Goal: Transaction & Acquisition: Purchase product/service

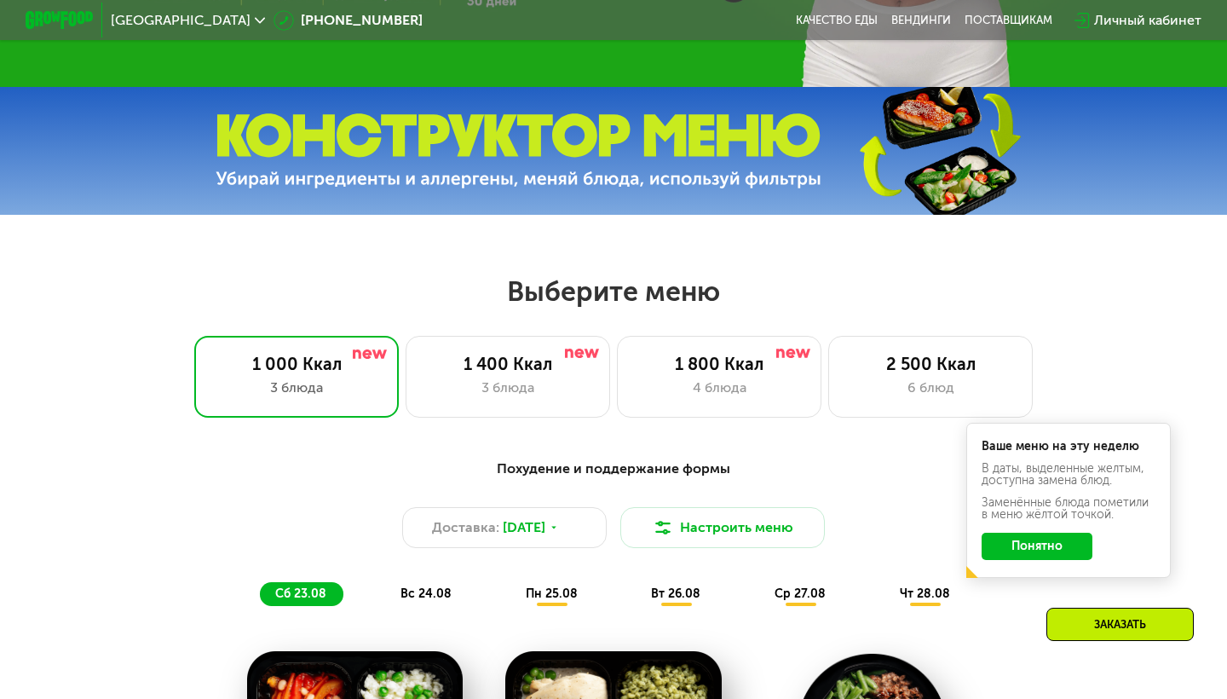
scroll to position [493, 0]
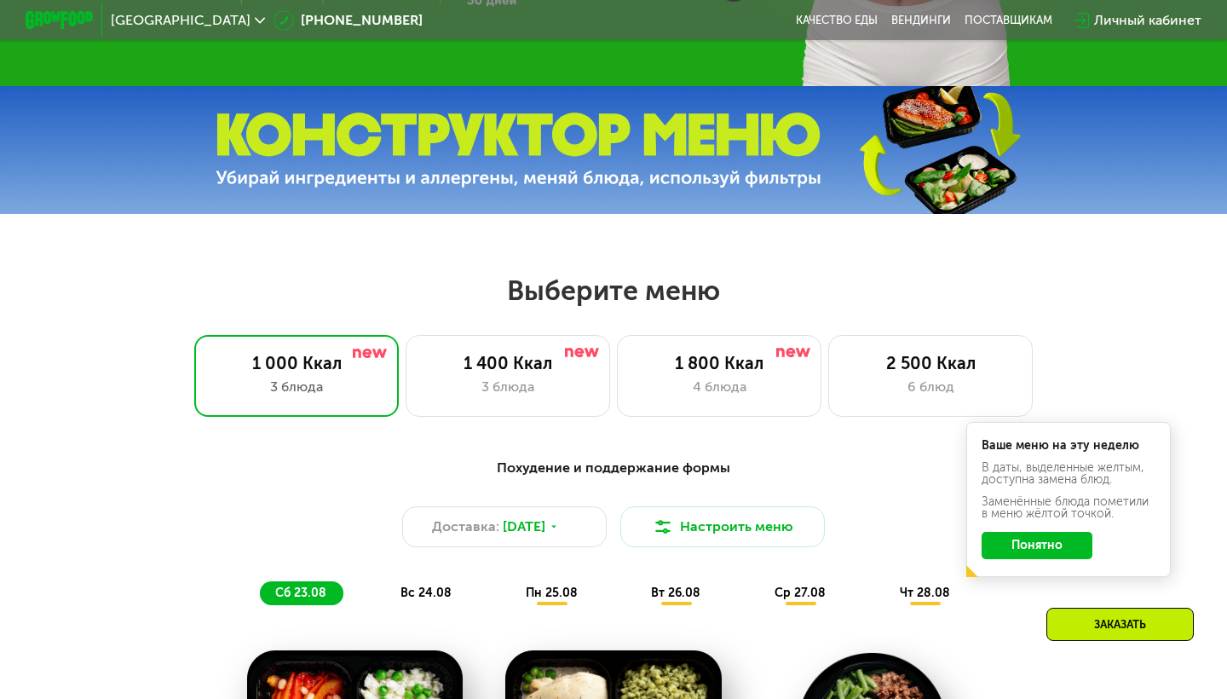
click at [829, 118] on img at bounding box center [938, 150] width 253 height 135
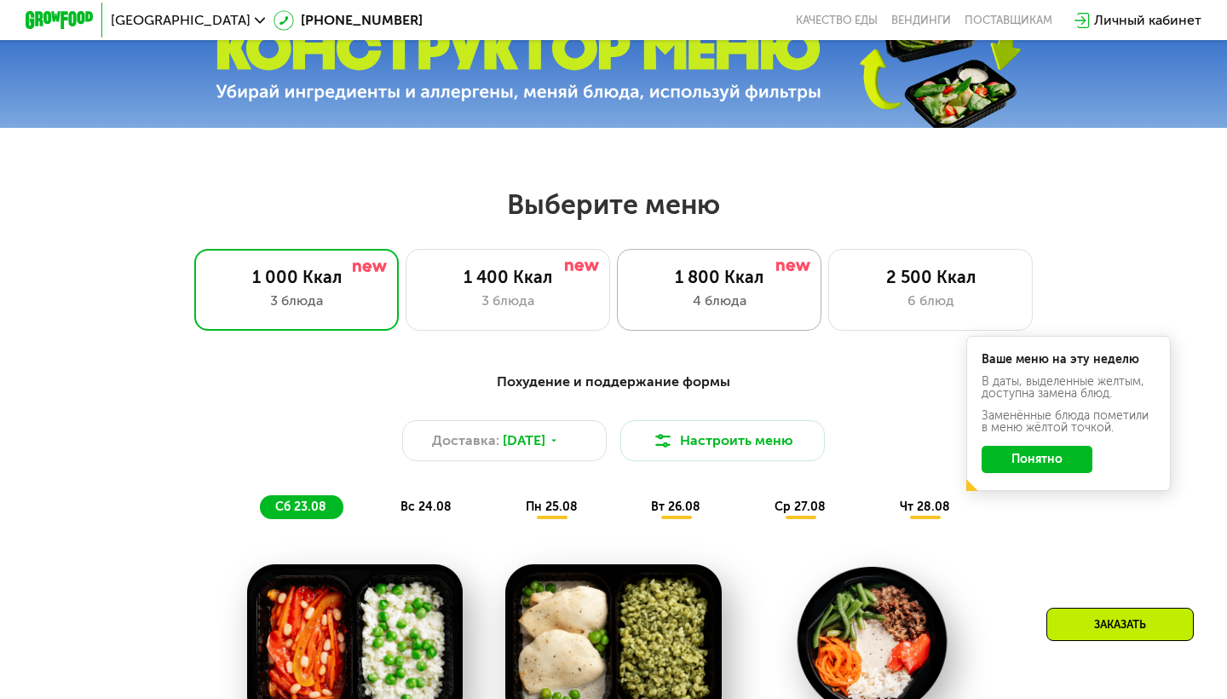
scroll to position [565, 0]
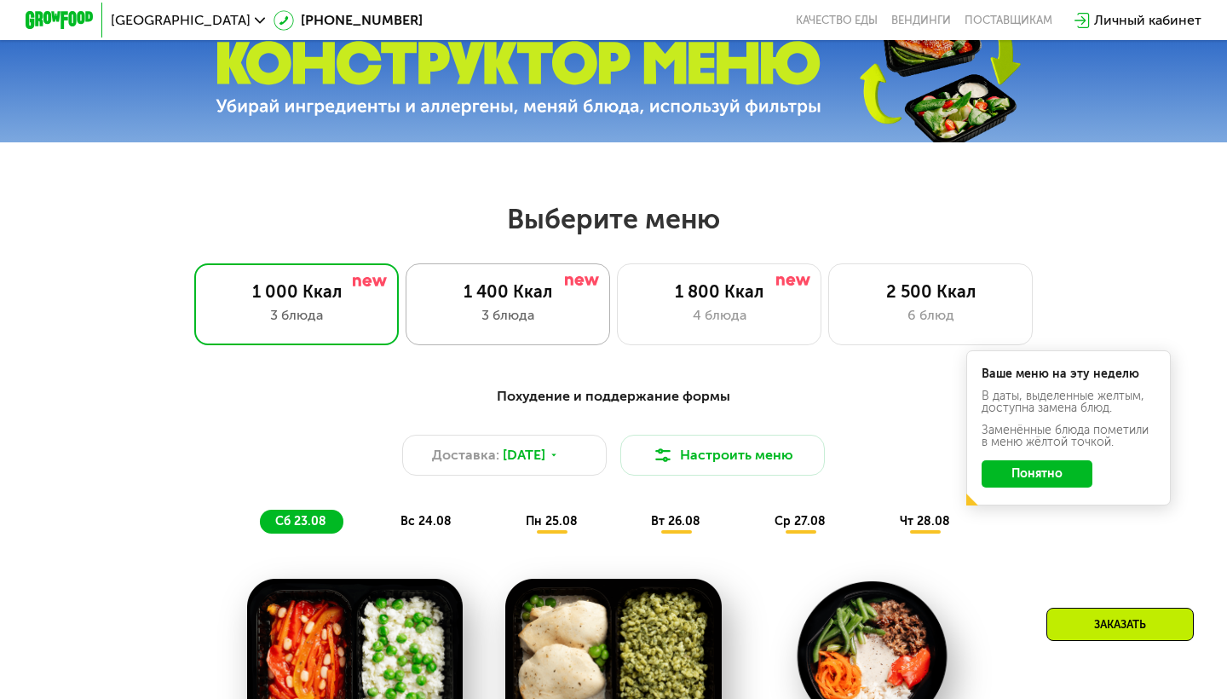
click at [617, 302] on div "1 400 Ккал 3 блюда" at bounding box center [719, 304] width 204 height 82
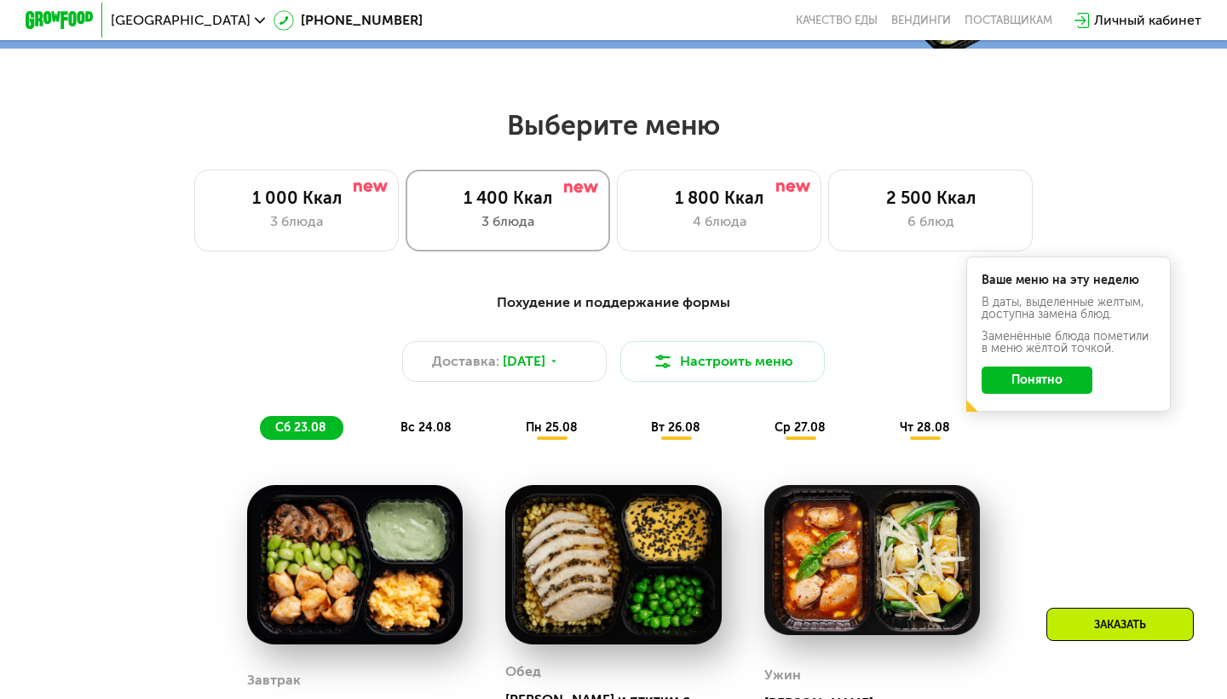
scroll to position [659, 0]
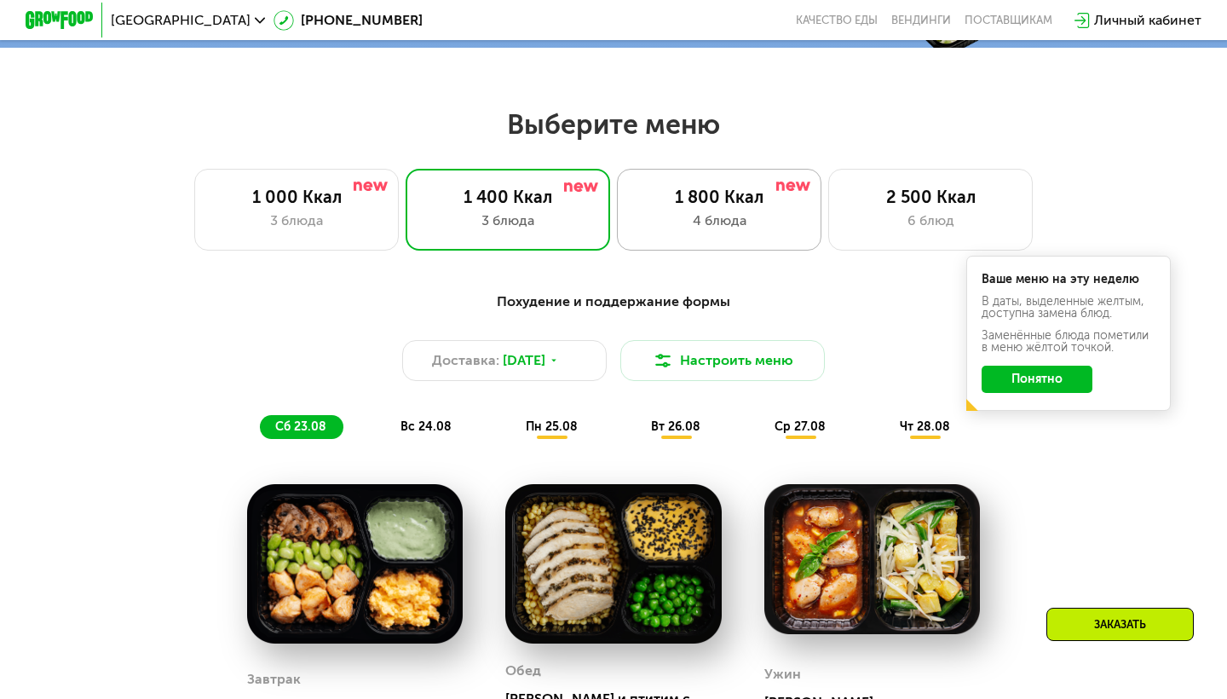
click at [711, 228] on div "4 блюда" at bounding box center [719, 220] width 169 height 20
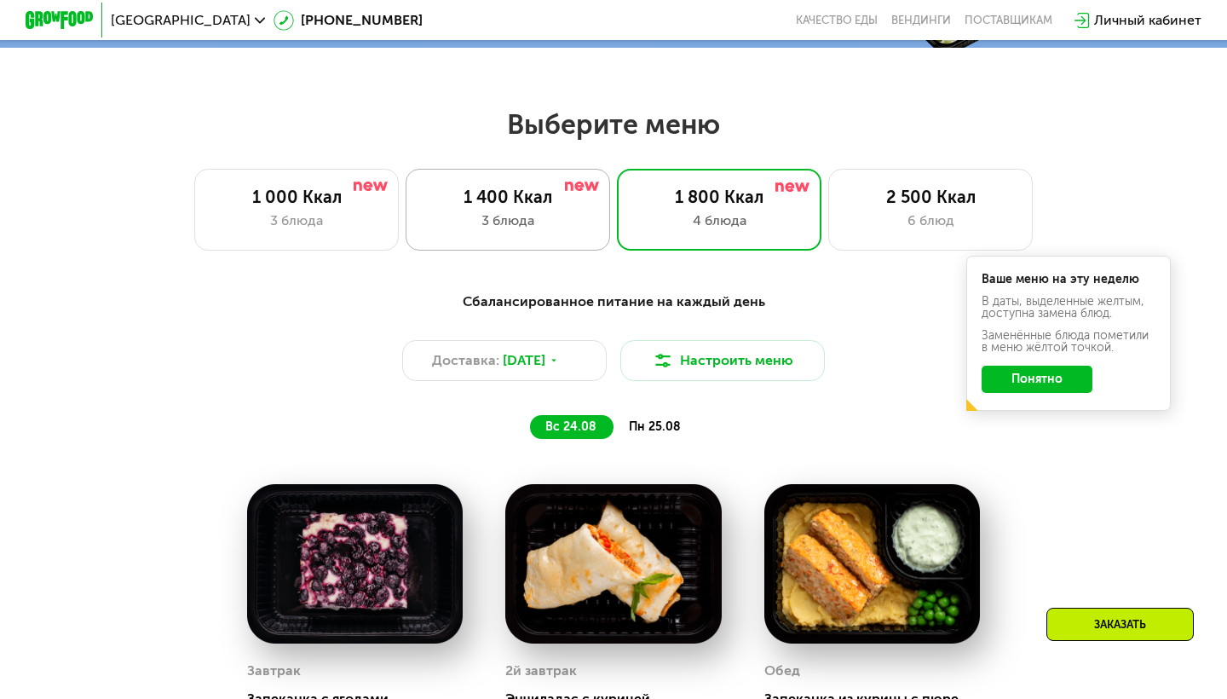
click at [538, 230] on div "3 блюда" at bounding box center [507, 220] width 169 height 20
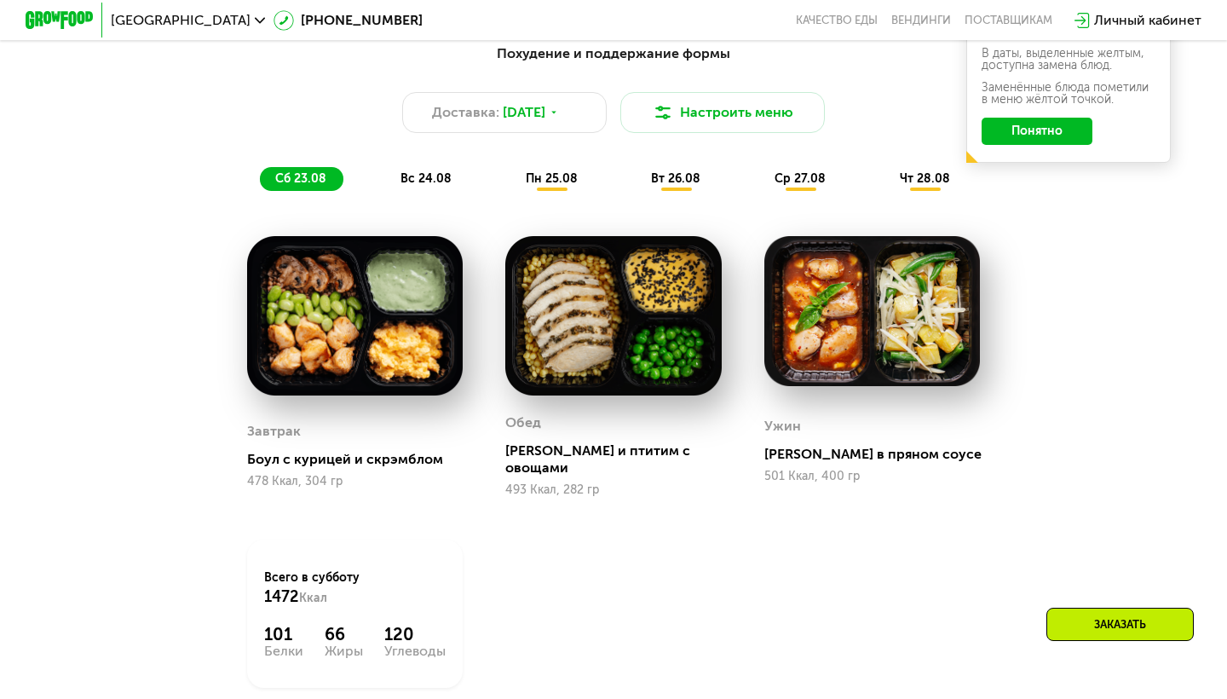
scroll to position [901, 0]
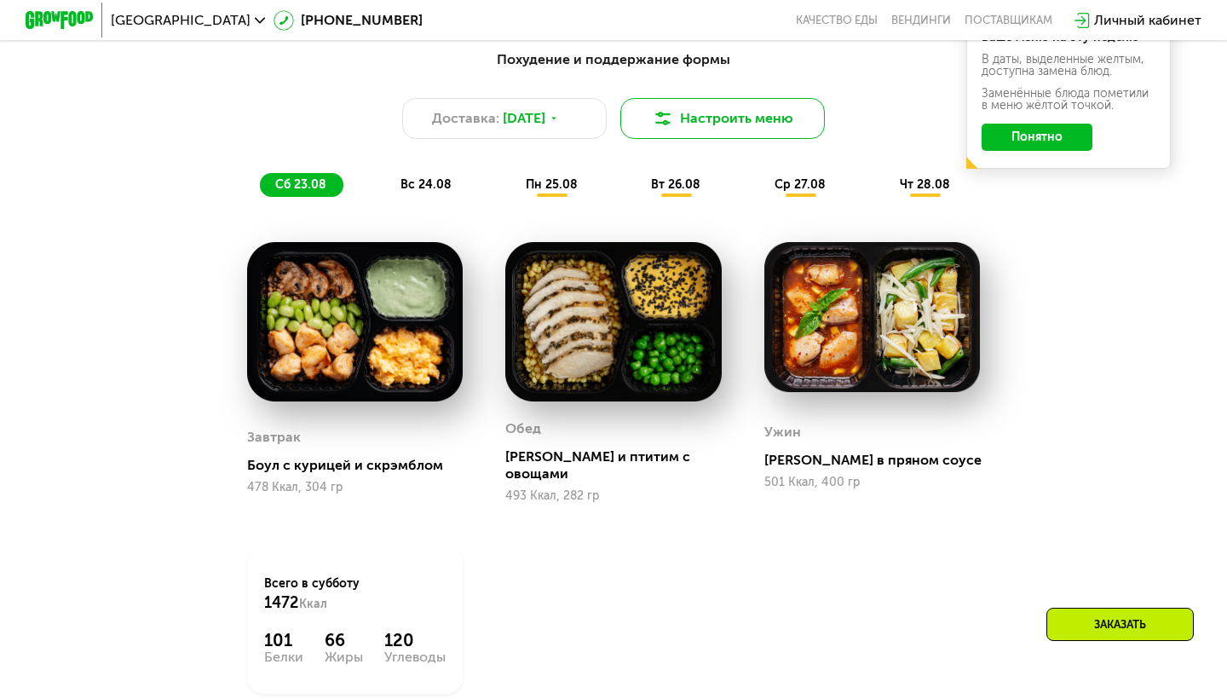
click at [716, 130] on button "Настроить меню" at bounding box center [722, 118] width 204 height 41
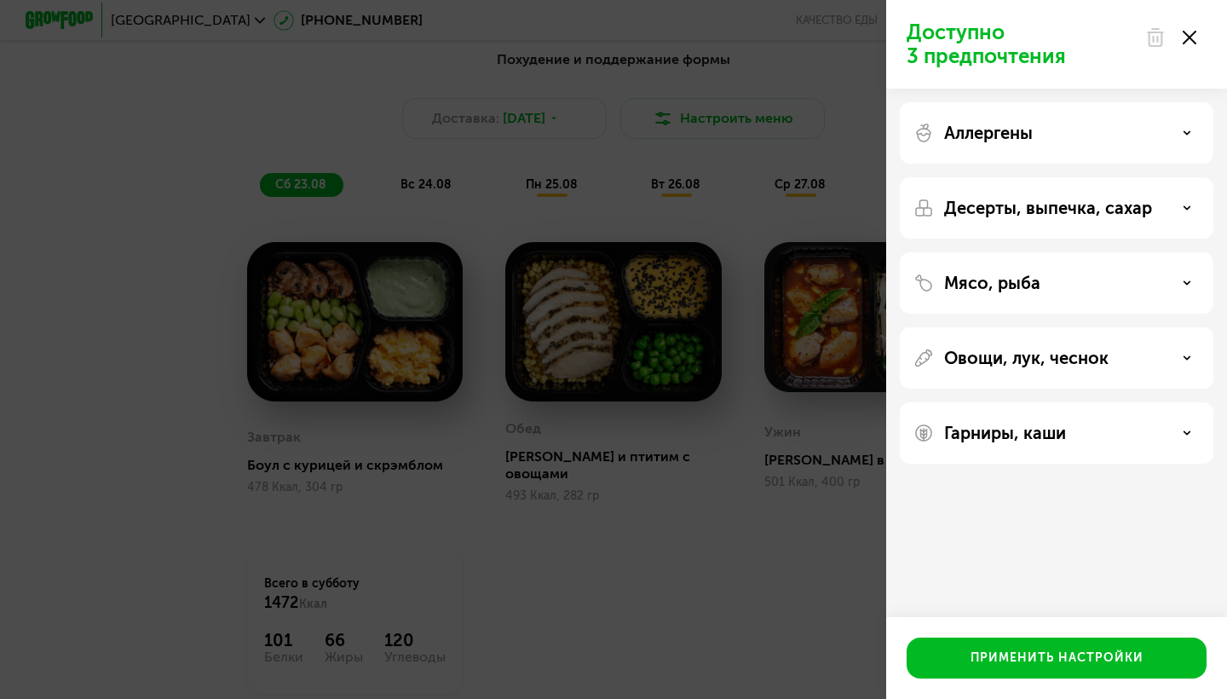
click at [1114, 135] on div "Аллергены" at bounding box center [1056, 133] width 286 height 20
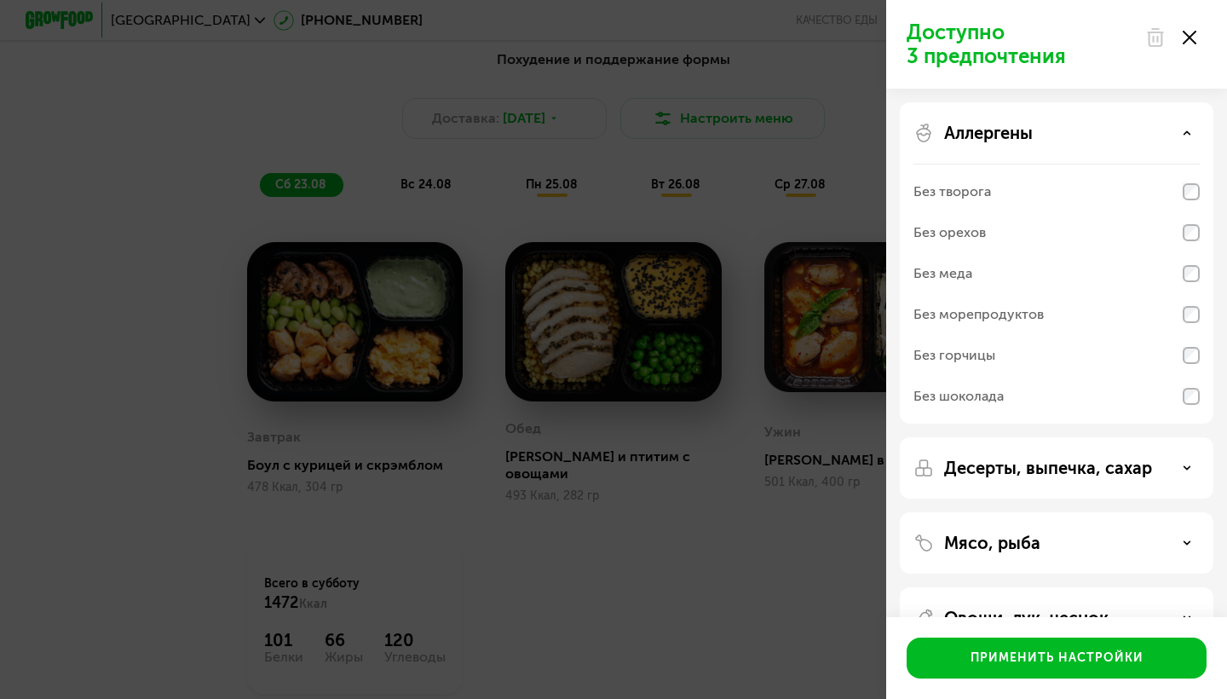
click at [1120, 465] on p "Десерты, выпечка, сахар" at bounding box center [1048, 468] width 208 height 20
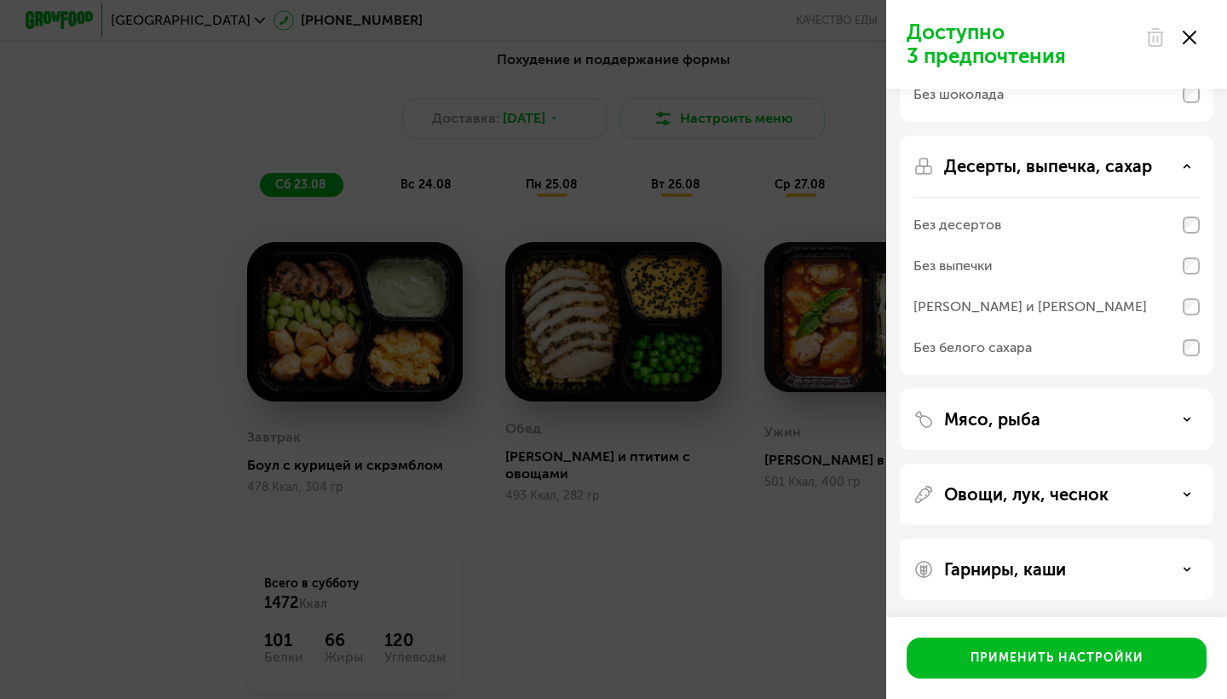
scroll to position [302, 0]
click at [1111, 463] on div "Мясо, рыба" at bounding box center [1057, 493] width 314 height 61
click at [1156, 421] on div "Мясо, рыба" at bounding box center [1056, 419] width 286 height 20
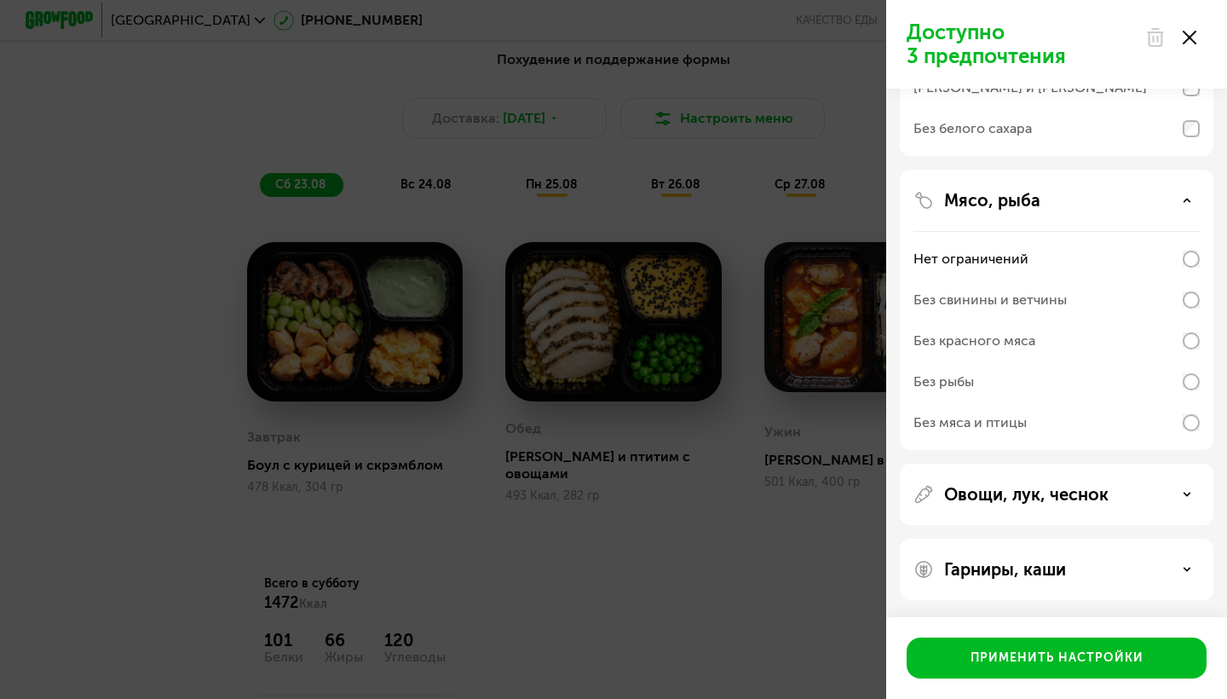
scroll to position [521, 0]
click at [1137, 500] on div "Овощи, лук, чеснок" at bounding box center [1056, 494] width 286 height 20
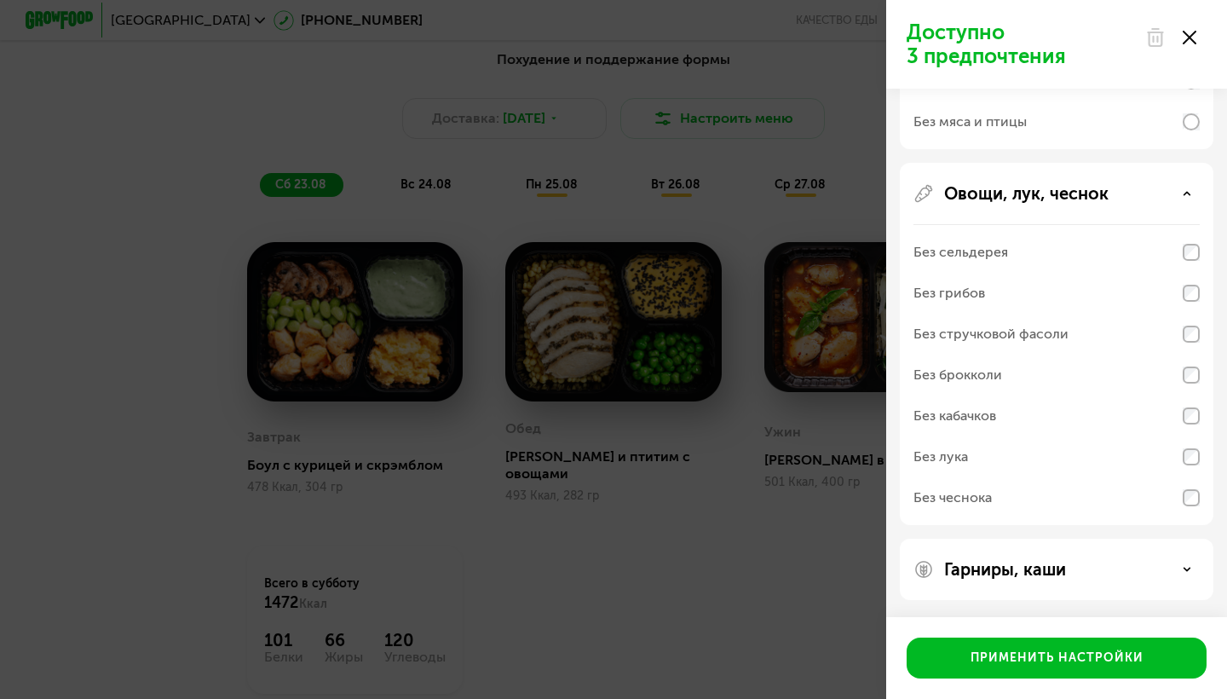
scroll to position [821, 0]
click at [1120, 570] on div "Гарниры, каши" at bounding box center [1056, 569] width 286 height 20
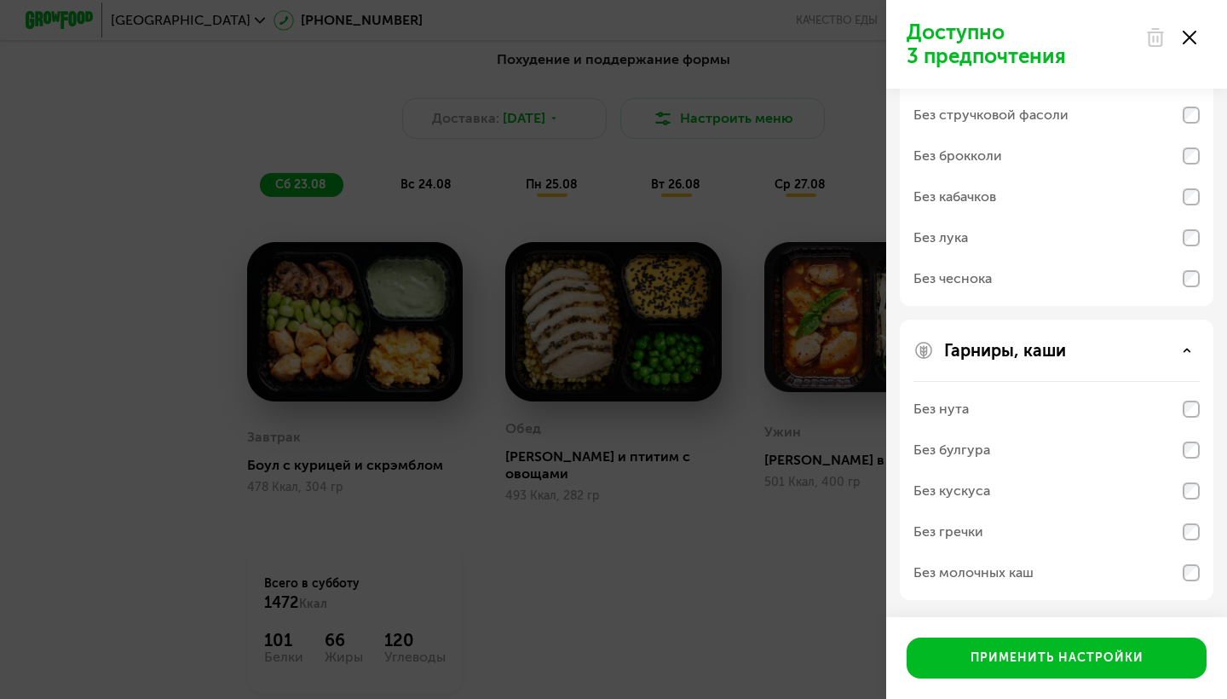
scroll to position [1040, 0]
click at [1210, 571] on div "Гарниры, каши Без нута Без булгура Без кускуса Без гречки Без молочных каш" at bounding box center [1057, 460] width 314 height 280
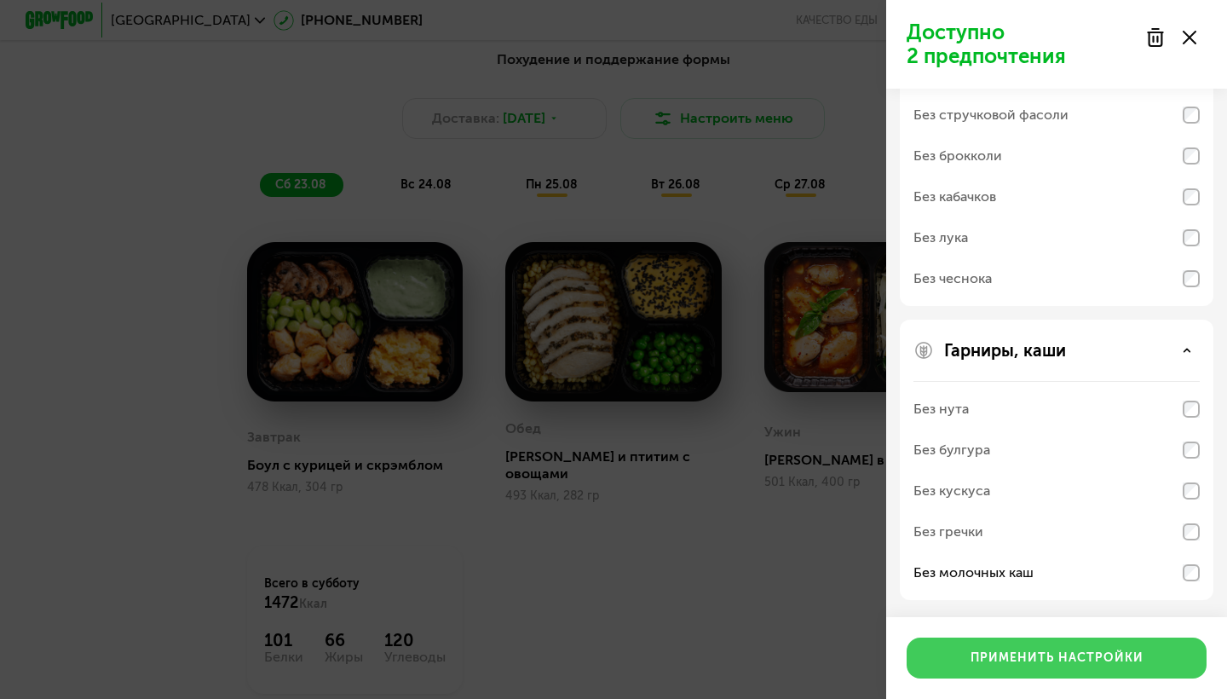
click at [1142, 658] on button "Применить настройки" at bounding box center [1057, 657] width 300 height 41
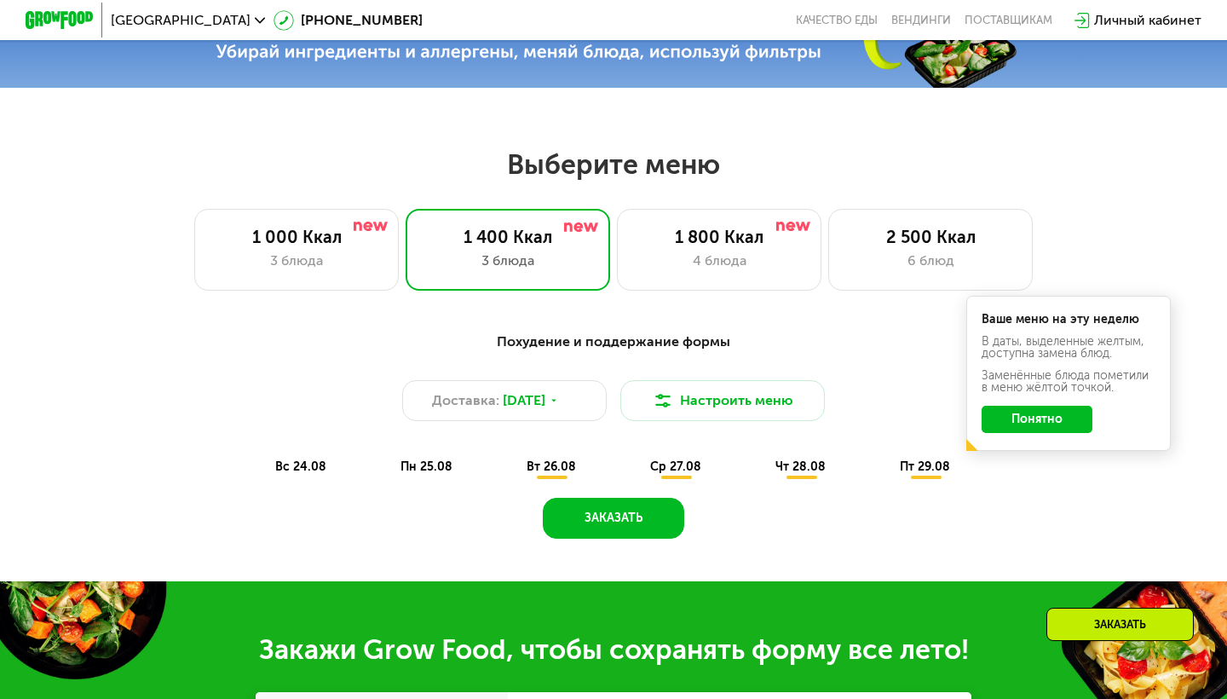
scroll to position [616, 0]
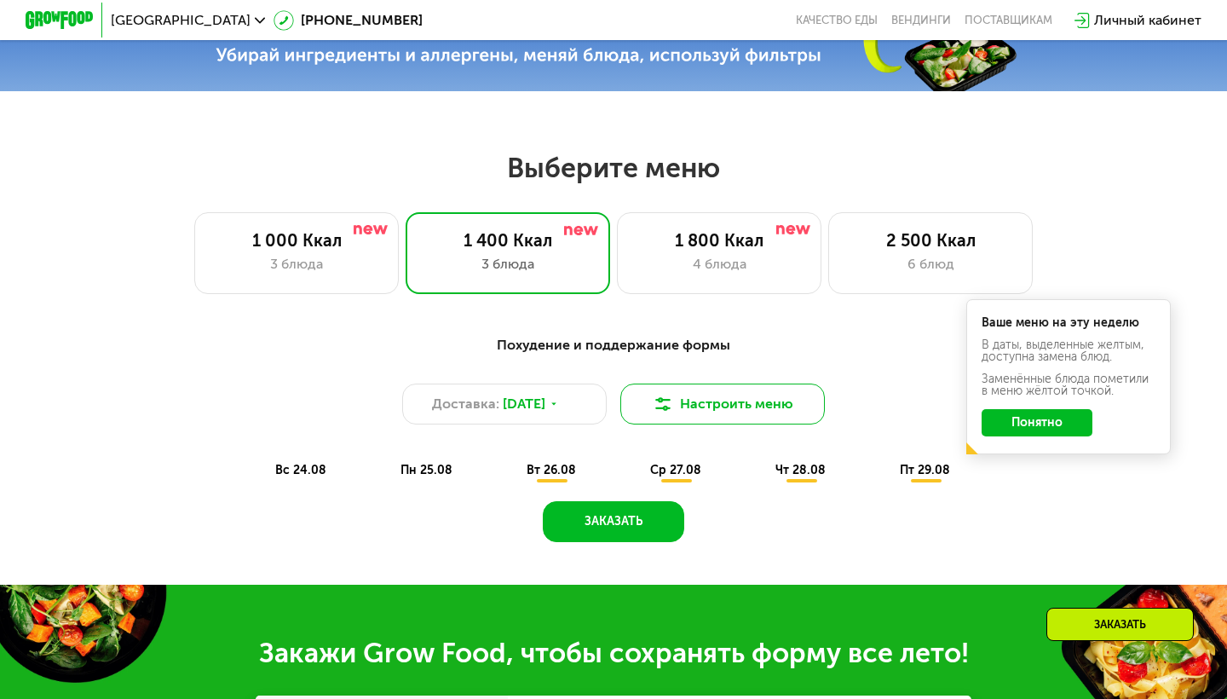
click at [692, 404] on button "Настроить меню" at bounding box center [722, 403] width 204 height 41
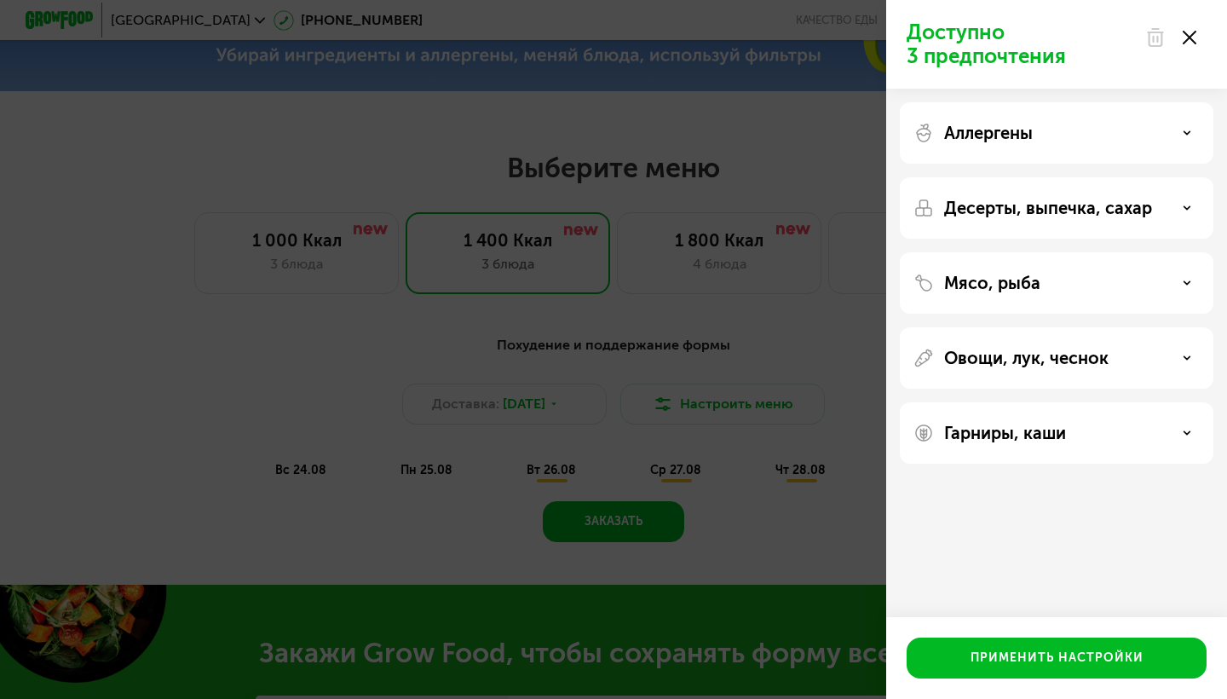
click at [527, 455] on div "Доступно 3 предпочтения Аллергены Десерты, выпечка, сахар Мясо, рыба Овощи, лук…" at bounding box center [613, 349] width 1227 height 699
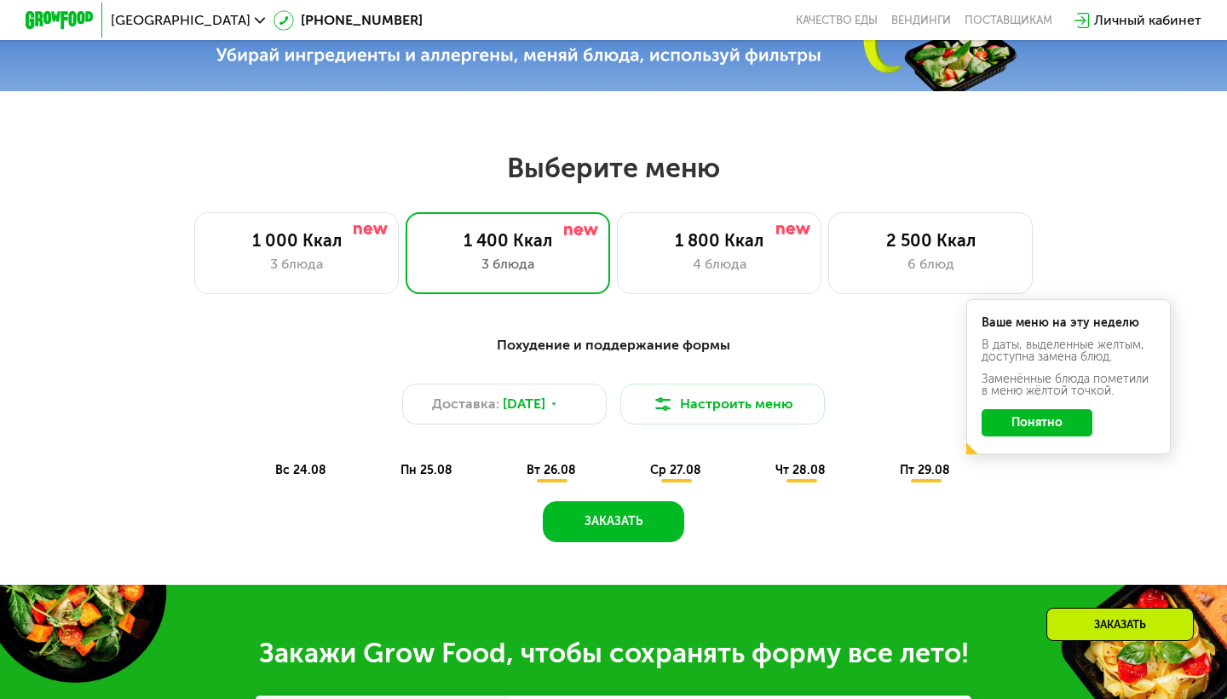
click at [561, 468] on span "вт 26.08" at bounding box center [551, 470] width 49 height 14
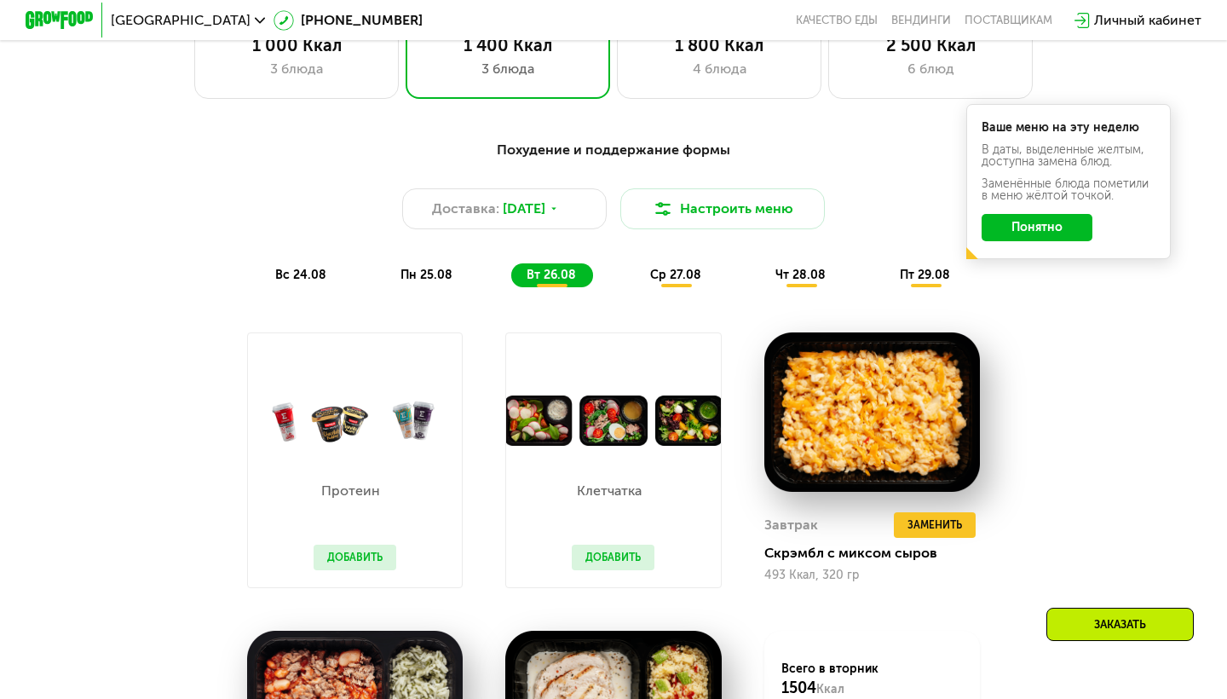
scroll to position [814, 0]
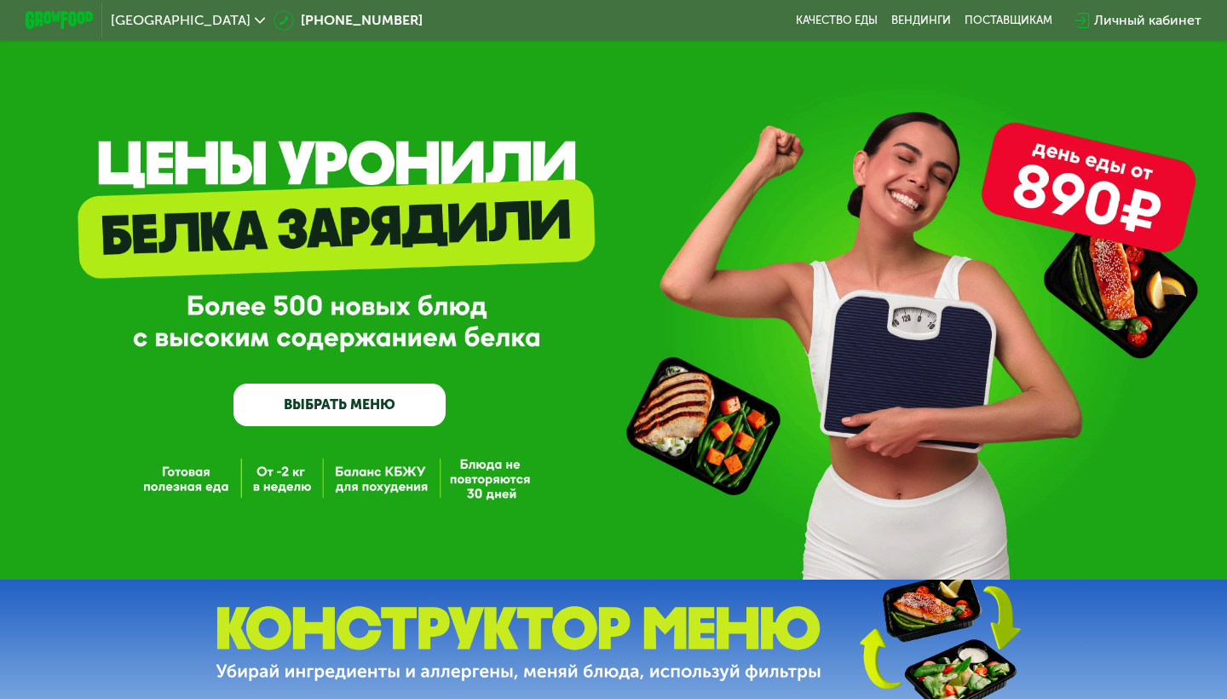
click at [322, 406] on link "ВЫБРАТЬ МЕНЮ" at bounding box center [339, 404] width 212 height 43
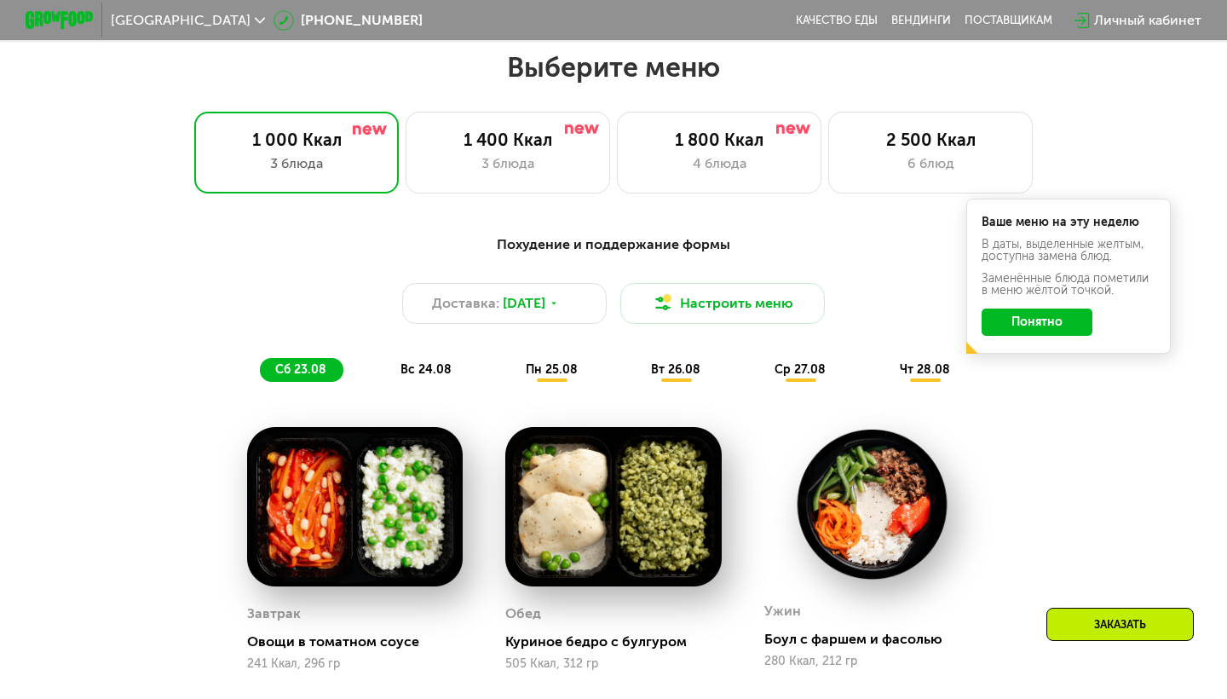
scroll to position [726, 0]
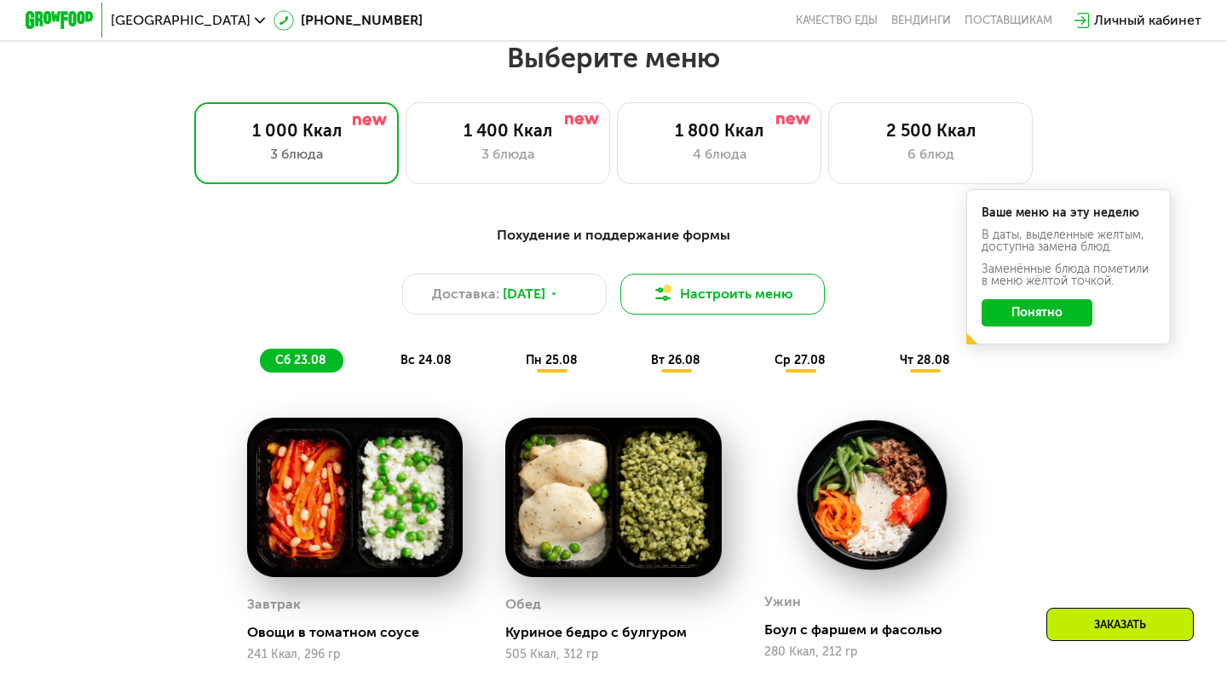
click at [671, 297] on img at bounding box center [663, 294] width 20 height 20
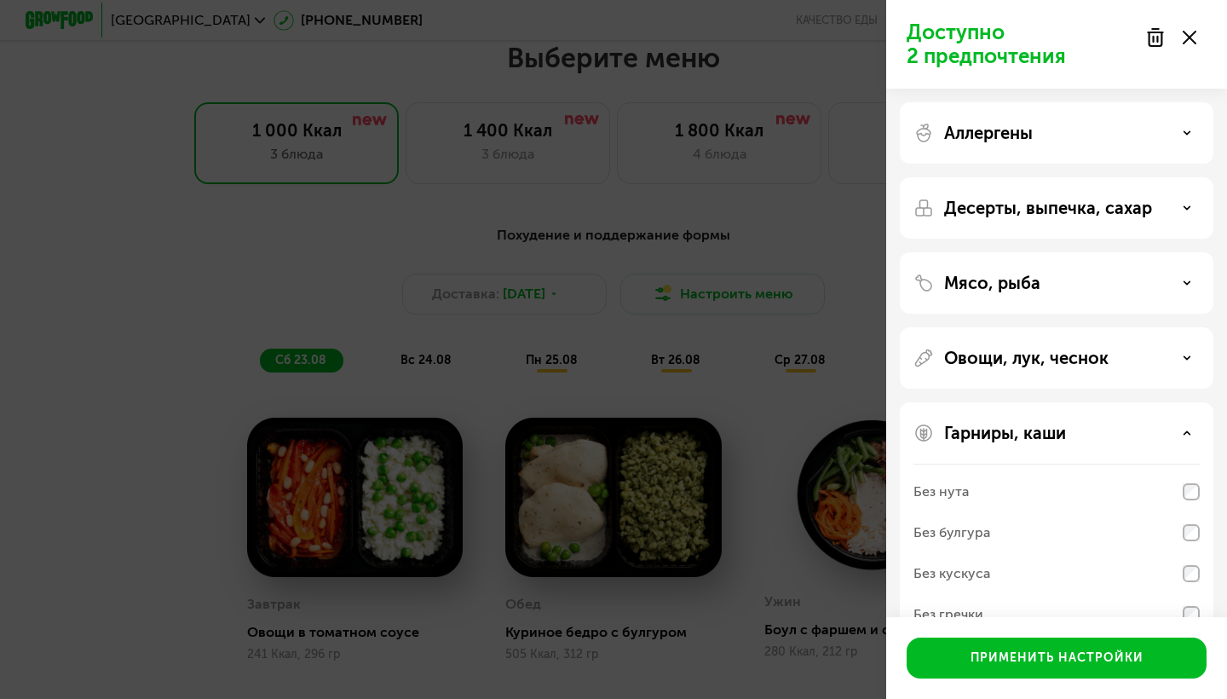
click at [106, 347] on div "Доступно 2 предпочтения Аллергены Десерты, выпечка, сахар Мясо, рыба Овощи, лук…" at bounding box center [613, 349] width 1227 height 699
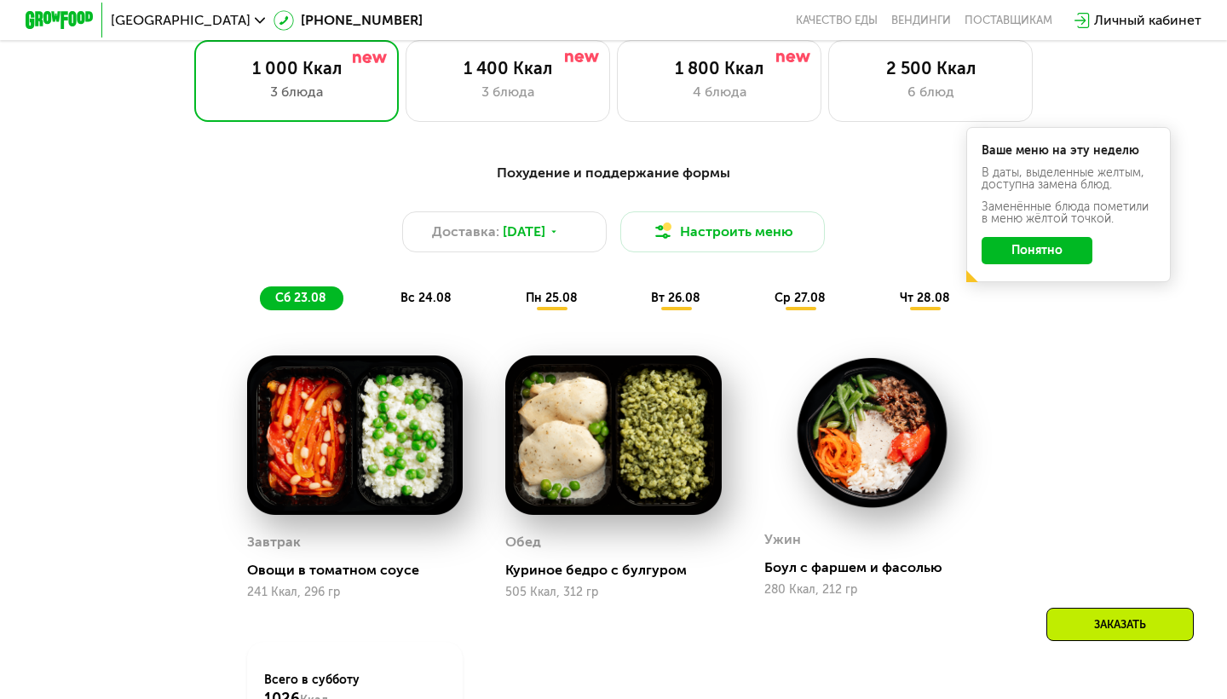
scroll to position [780, 0]
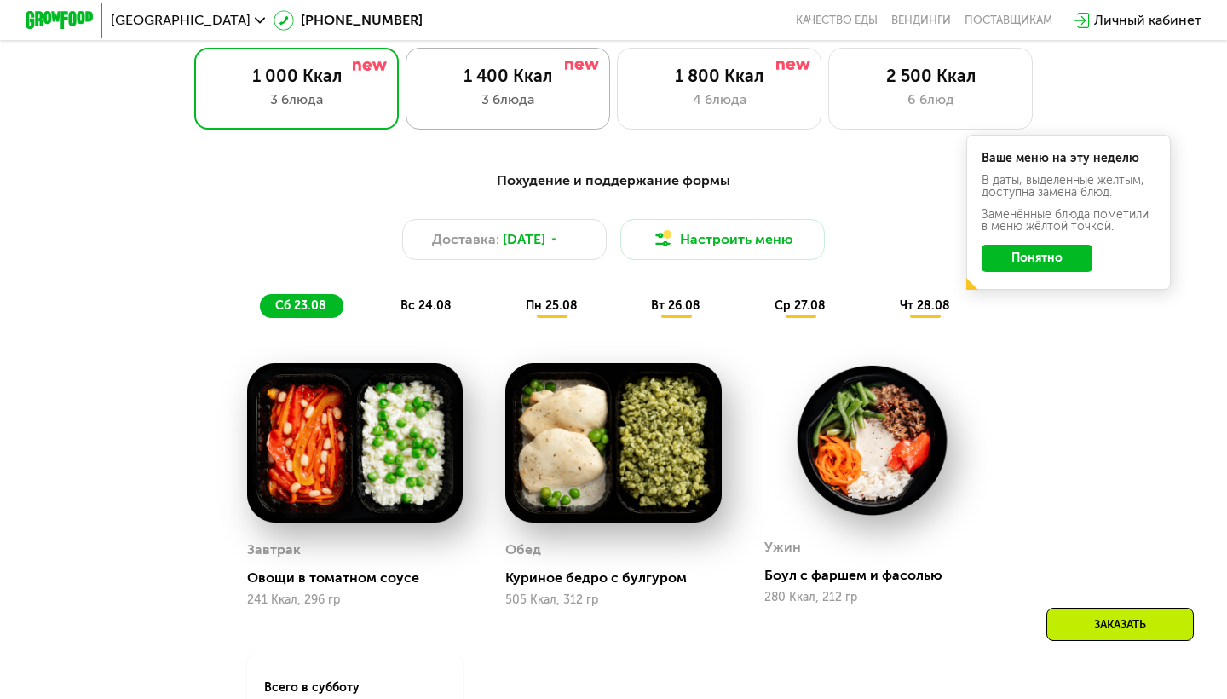
click at [617, 111] on div "1 400 Ккал 3 блюда" at bounding box center [719, 89] width 204 height 82
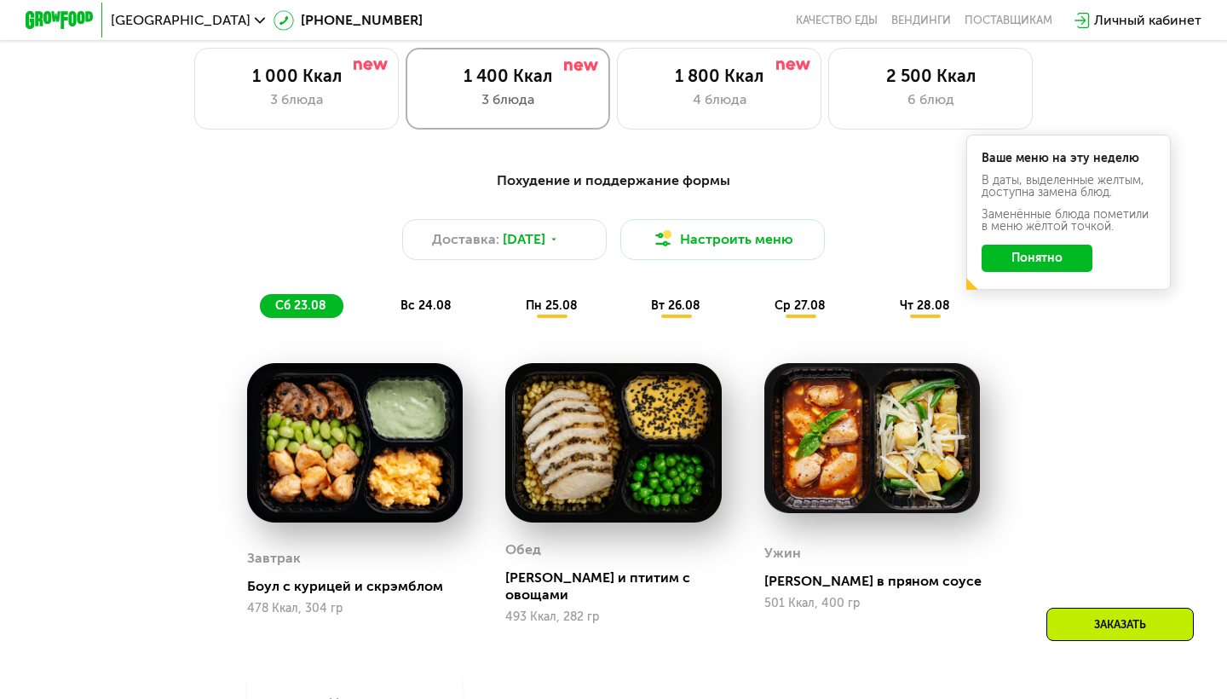
scroll to position [886, 0]
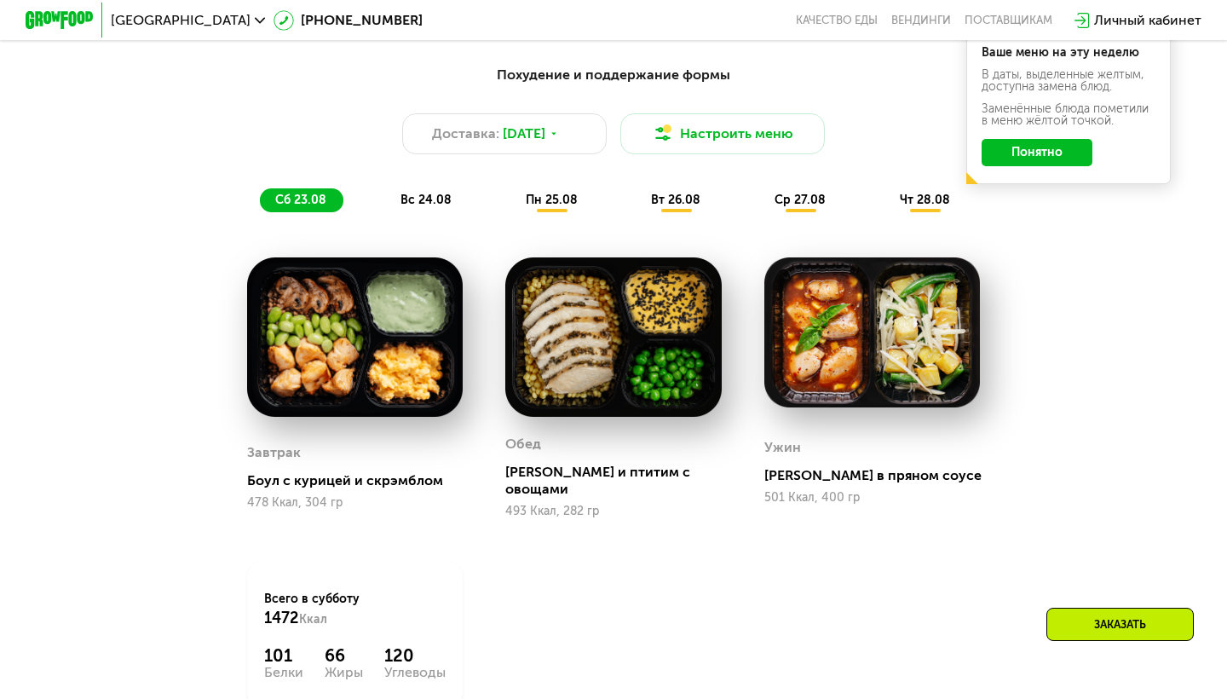
click at [435, 202] on span "вс 24.08" at bounding box center [425, 200] width 51 height 14
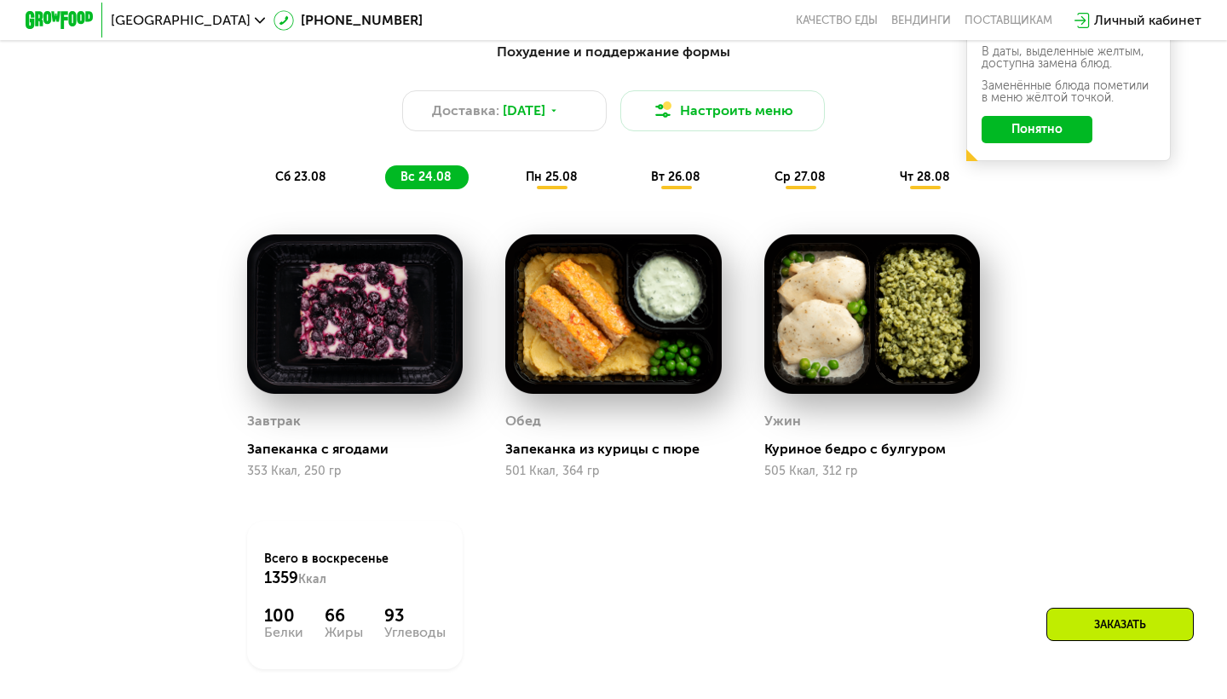
scroll to position [913, 0]
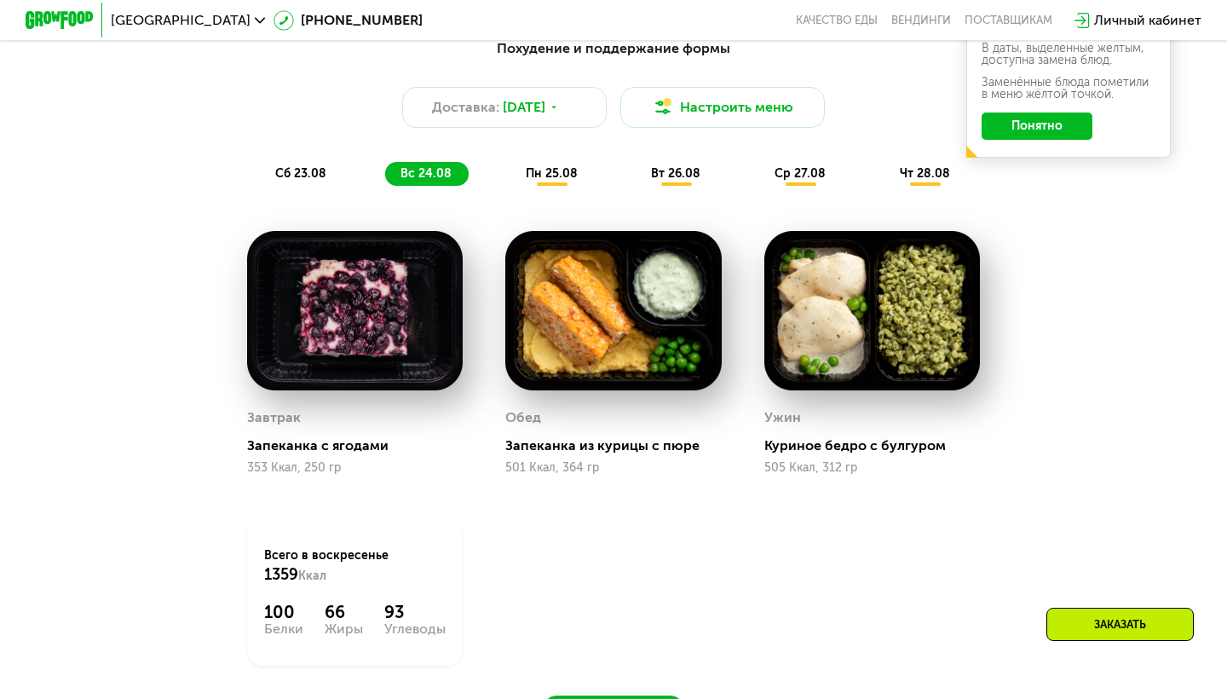
click at [555, 170] on span "пн 25.08" at bounding box center [552, 173] width 52 height 14
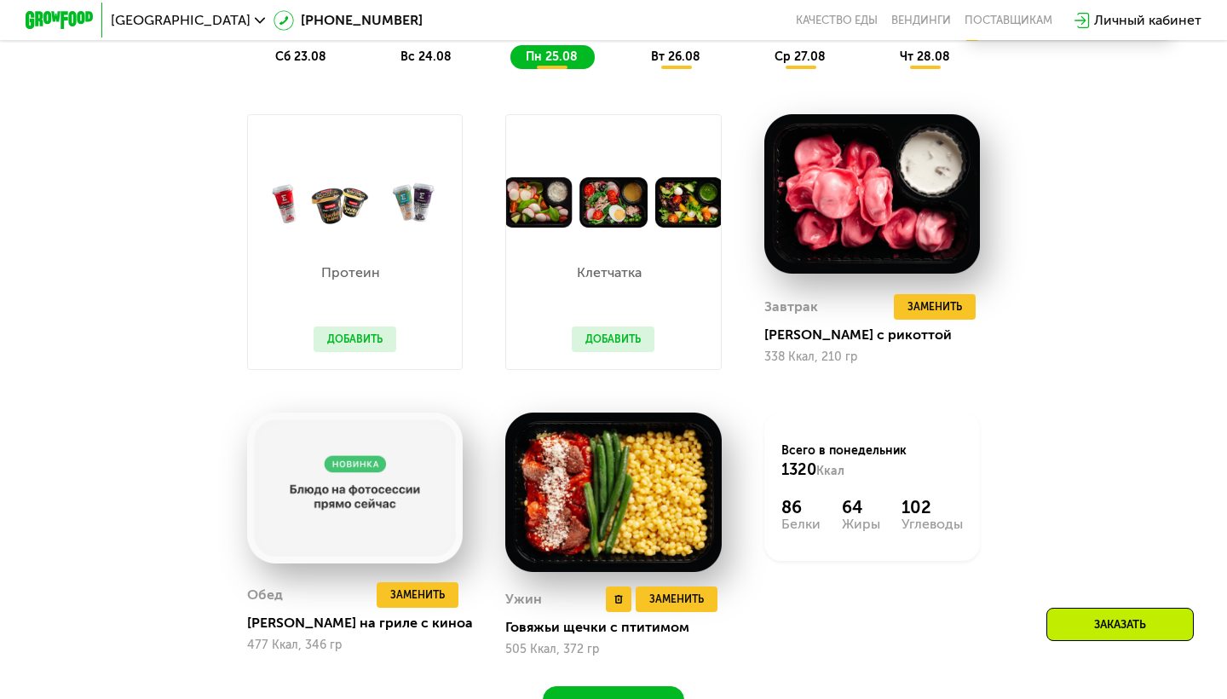
scroll to position [1034, 0]
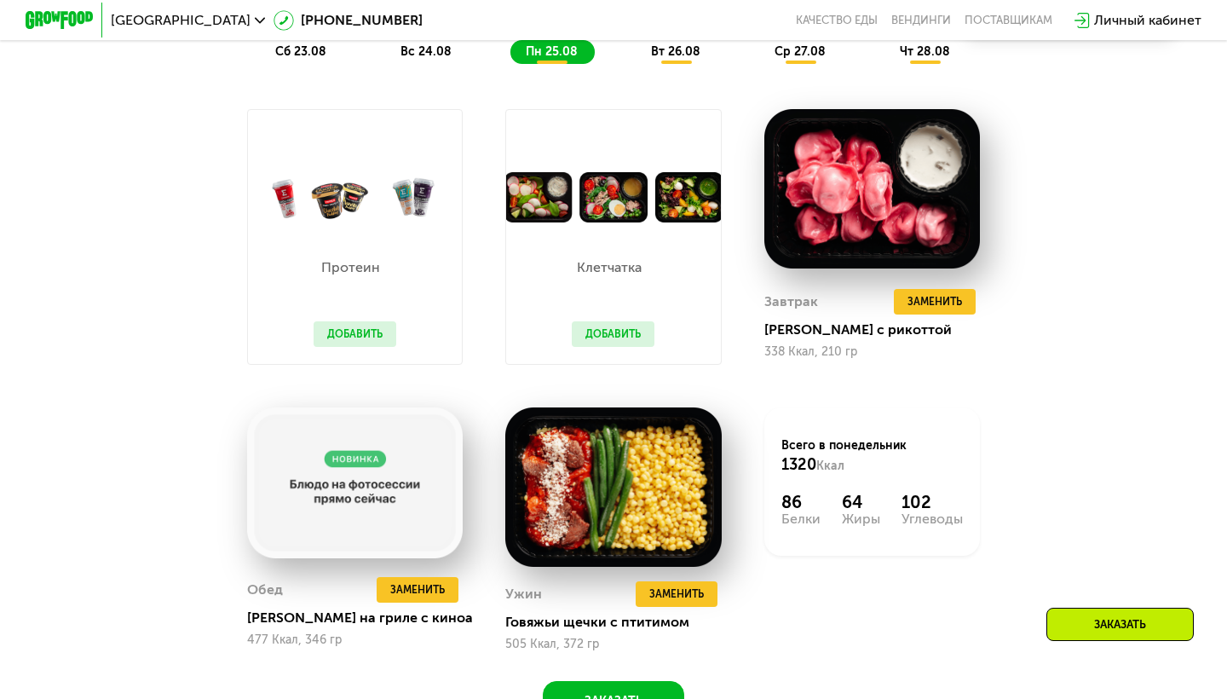
click at [619, 340] on button "Добавить" at bounding box center [613, 334] width 83 height 26
click at [613, 328] on button "Добавить" at bounding box center [613, 334] width 83 height 26
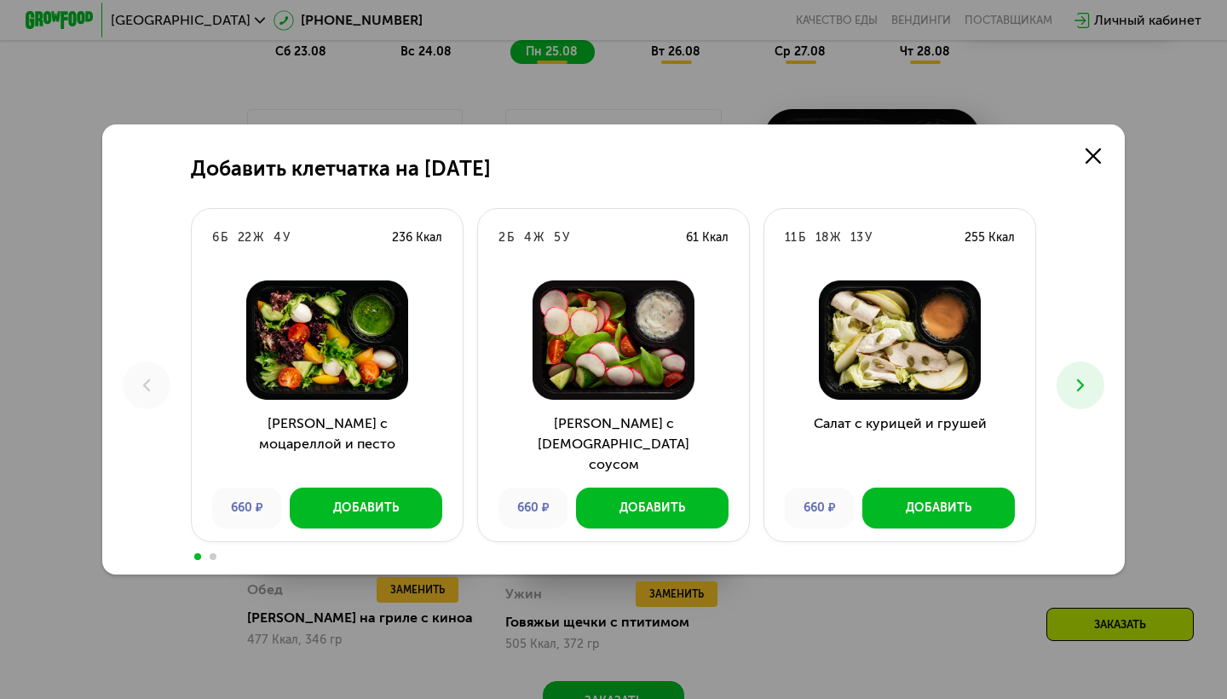
click at [1084, 390] on icon at bounding box center [1080, 385] width 20 height 20
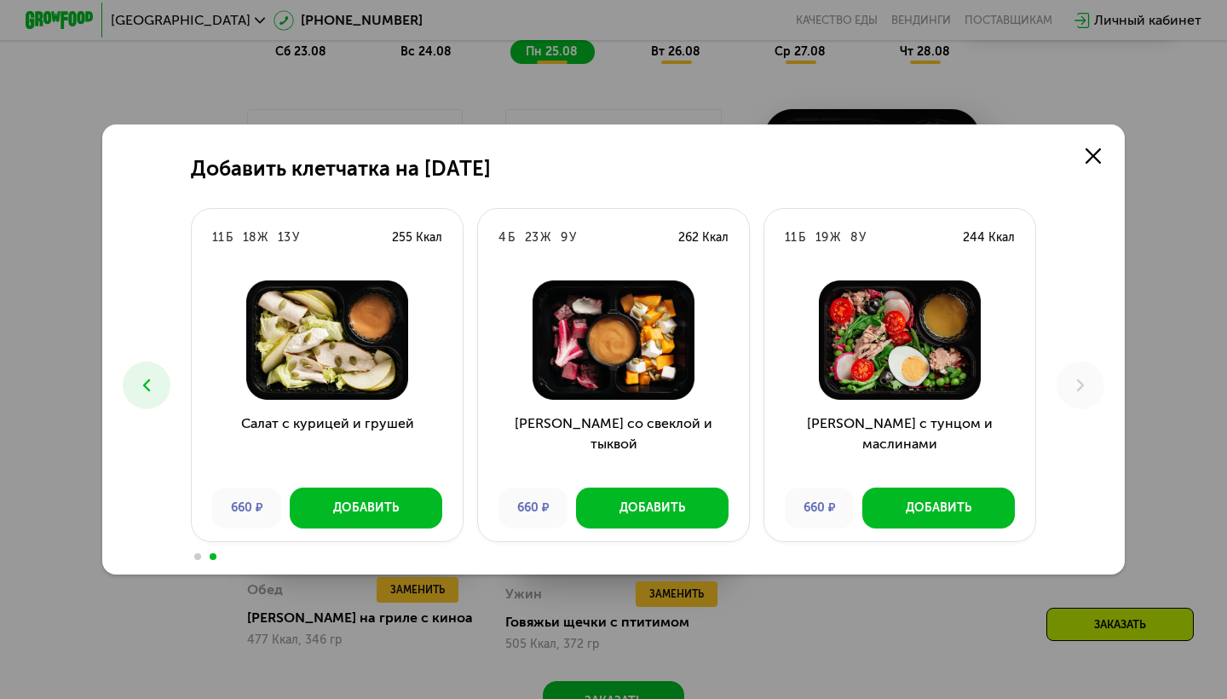
click at [163, 378] on button at bounding box center [147, 385] width 48 height 48
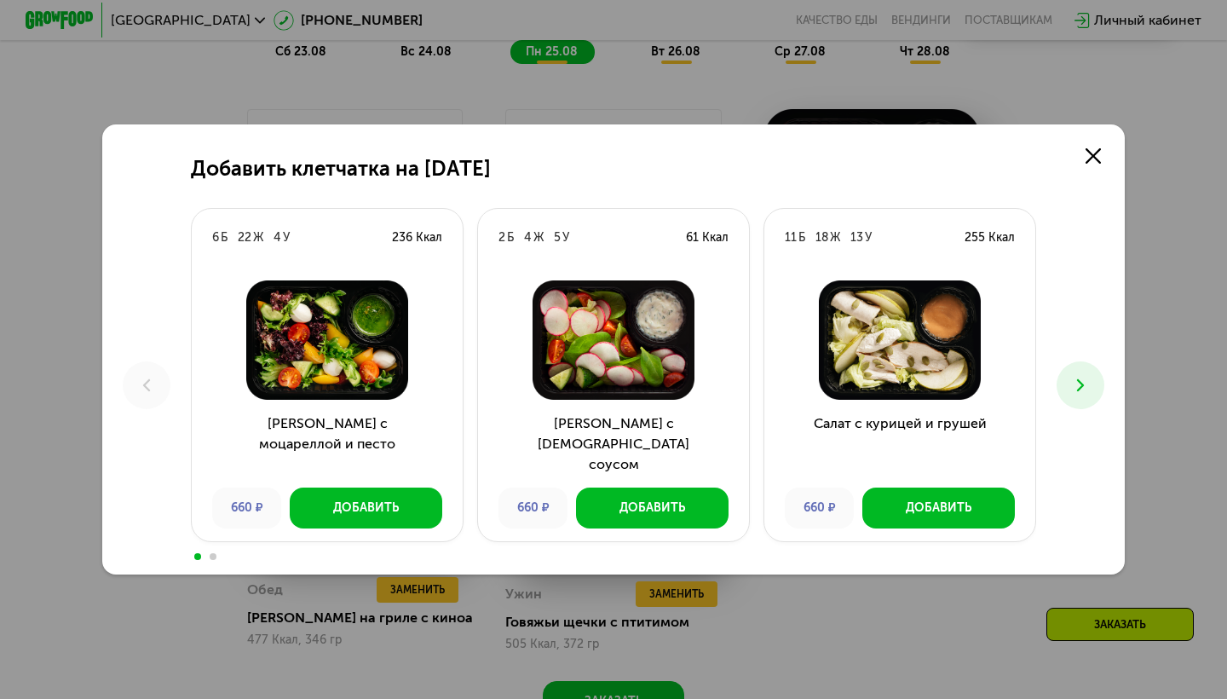
click at [1083, 377] on icon at bounding box center [1080, 385] width 20 height 20
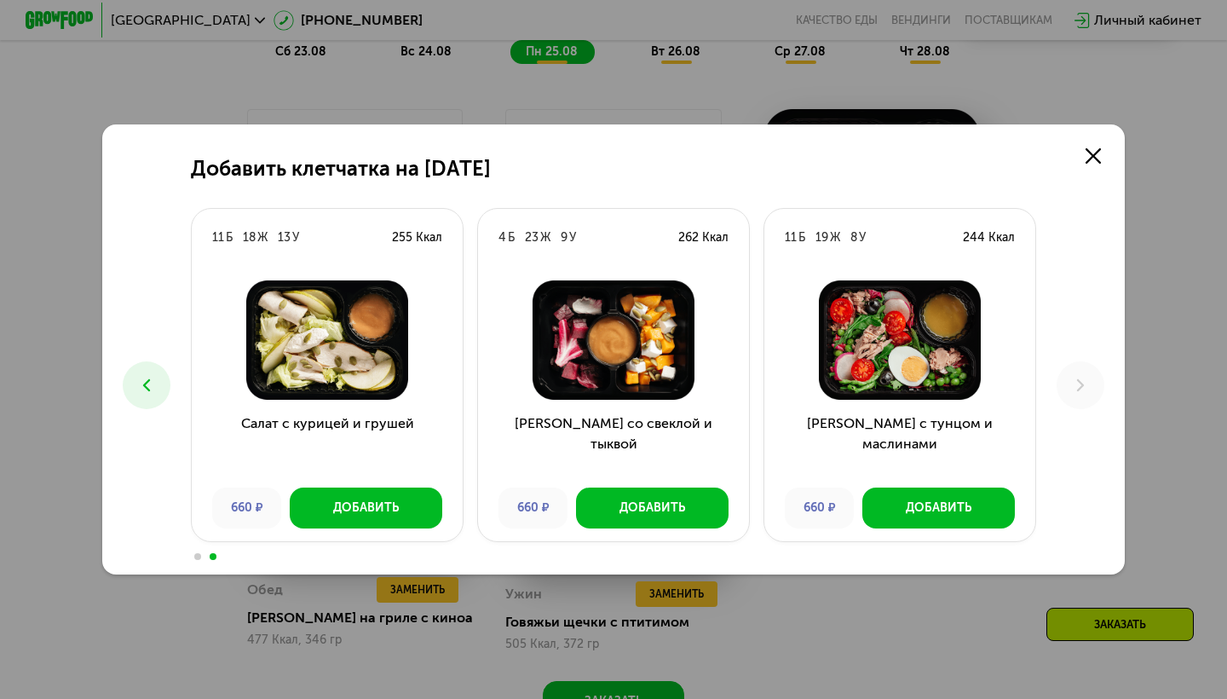
click at [1082, 377] on icon at bounding box center [1080, 385] width 20 height 20
click at [1091, 159] on icon at bounding box center [1092, 155] width 15 height 15
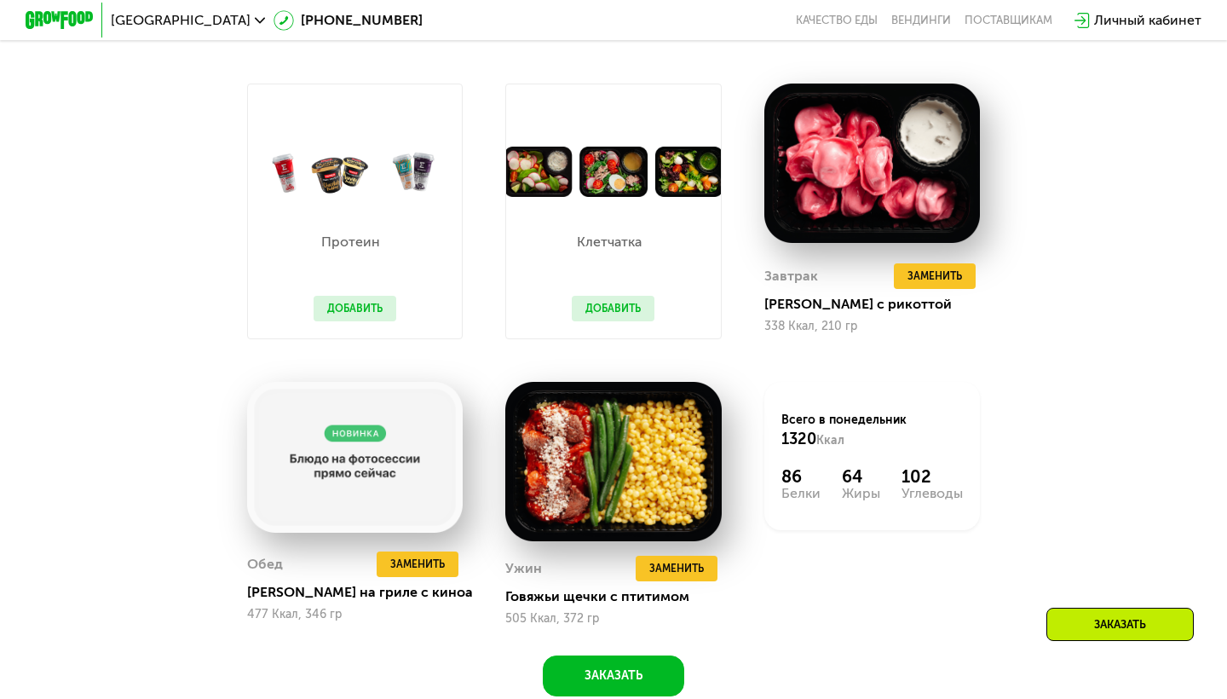
scroll to position [1071, 0]
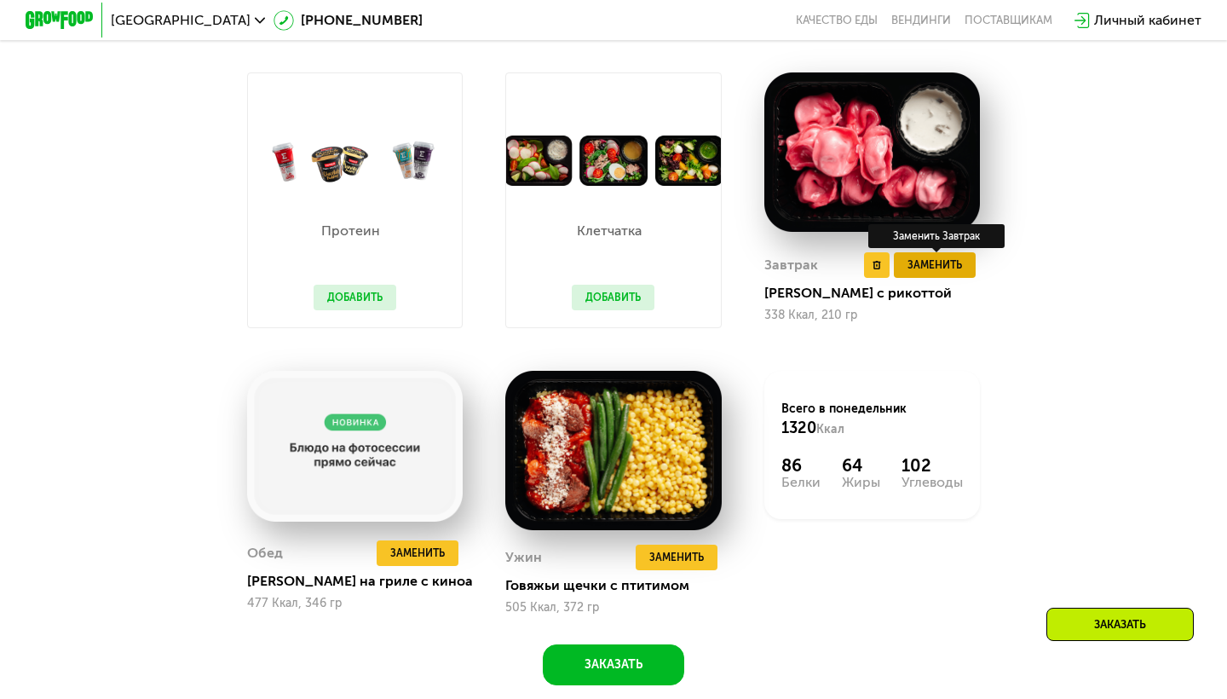
click at [941, 265] on span "Заменить" at bounding box center [934, 264] width 55 height 17
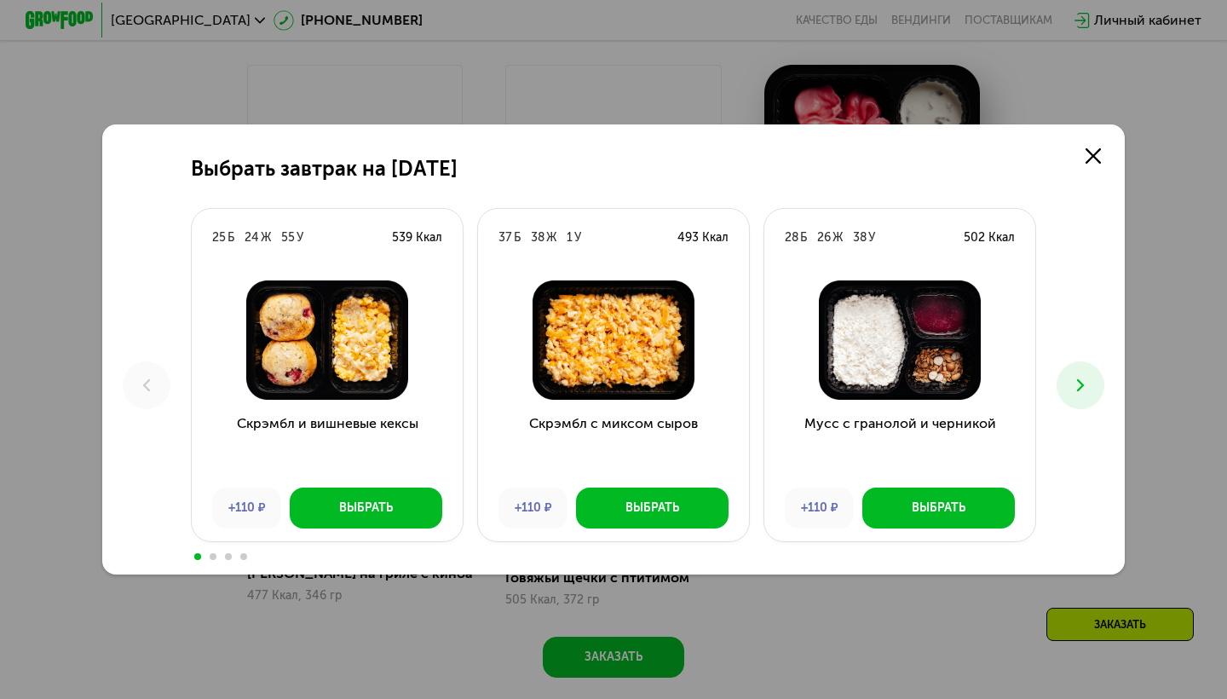
scroll to position [1079, 0]
click at [390, 504] on div "Выбрать" at bounding box center [366, 507] width 54 height 17
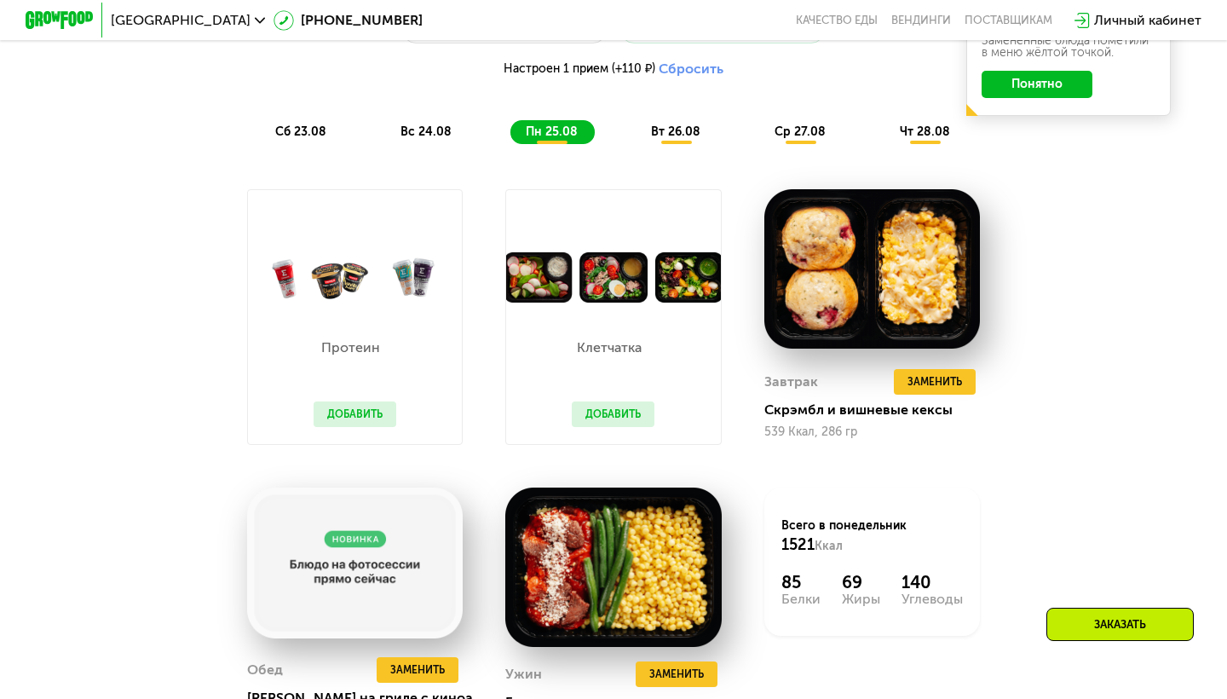
scroll to position [984, 0]
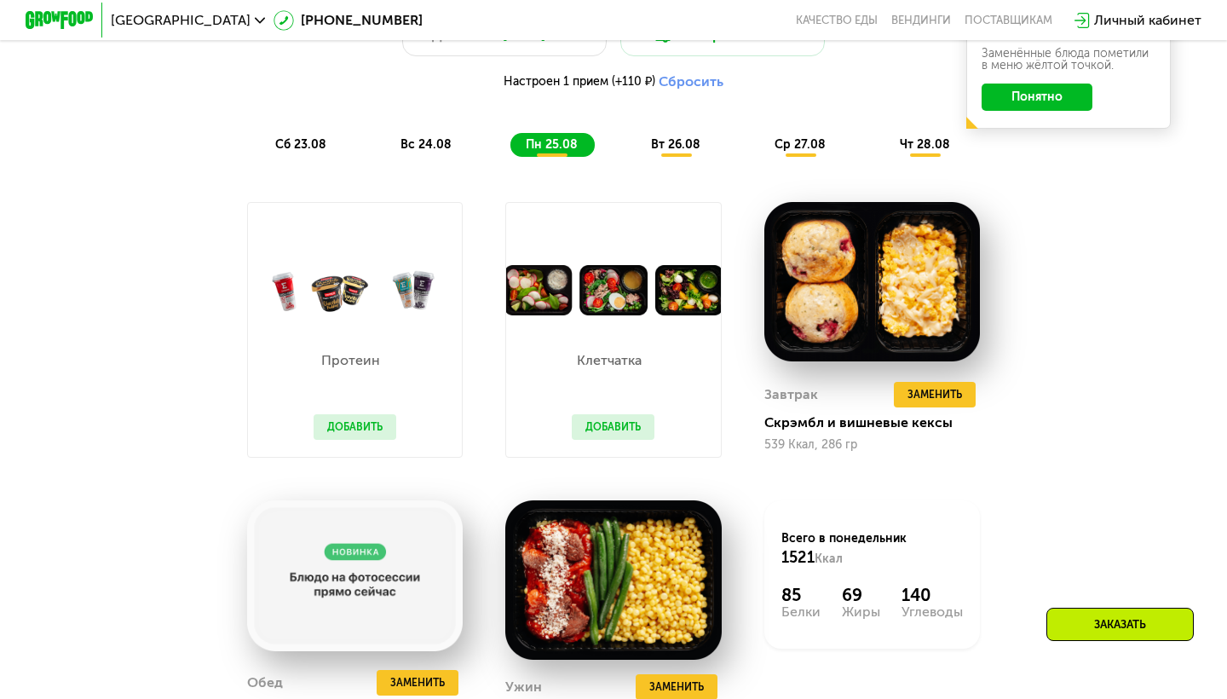
click at [676, 142] on span "вт 26.08" at bounding box center [675, 144] width 49 height 14
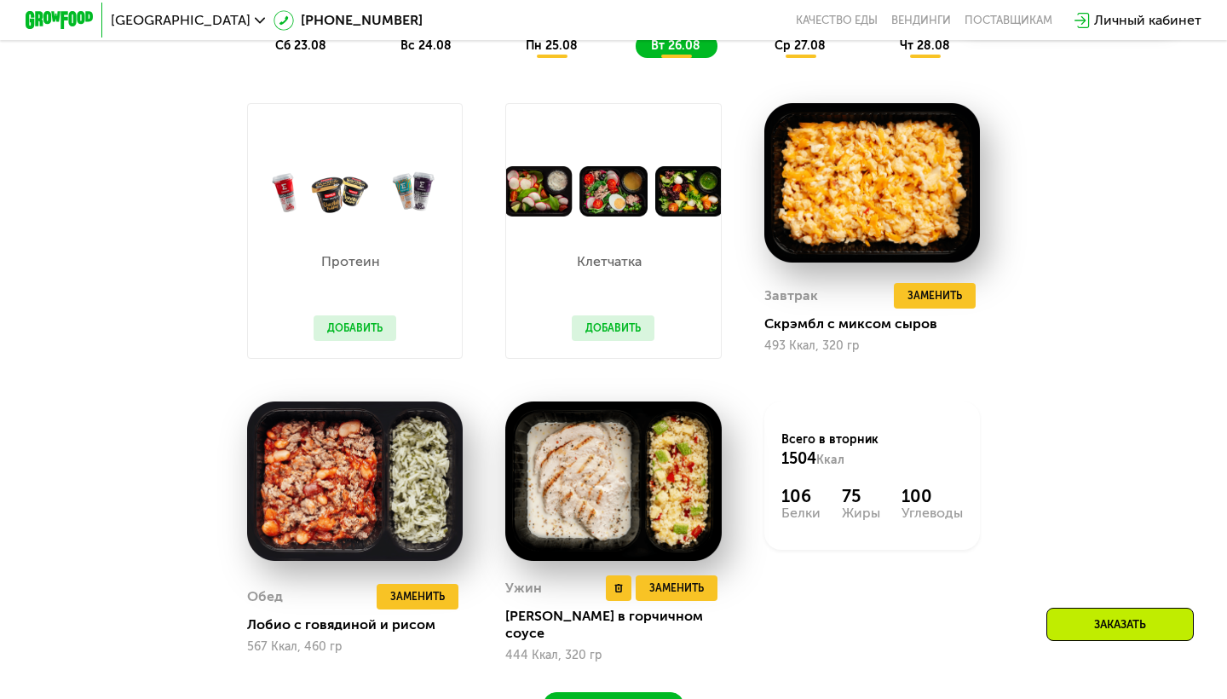
scroll to position [1081, 0]
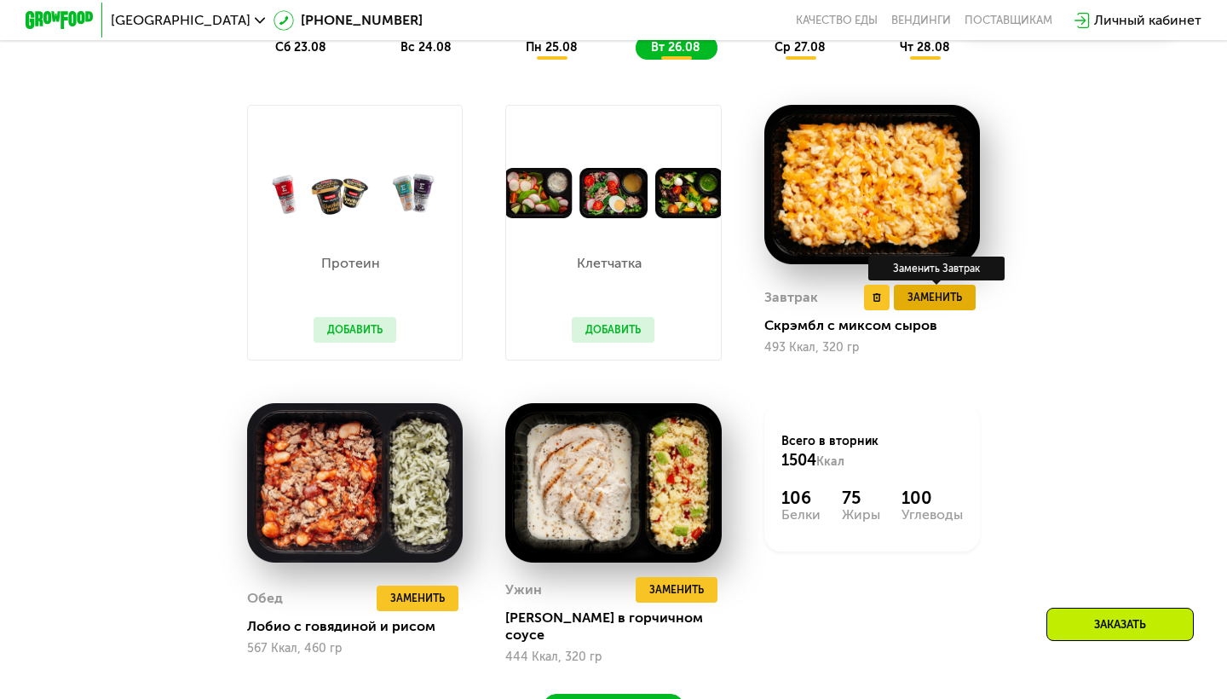
click at [928, 298] on span "Заменить" at bounding box center [934, 297] width 55 height 17
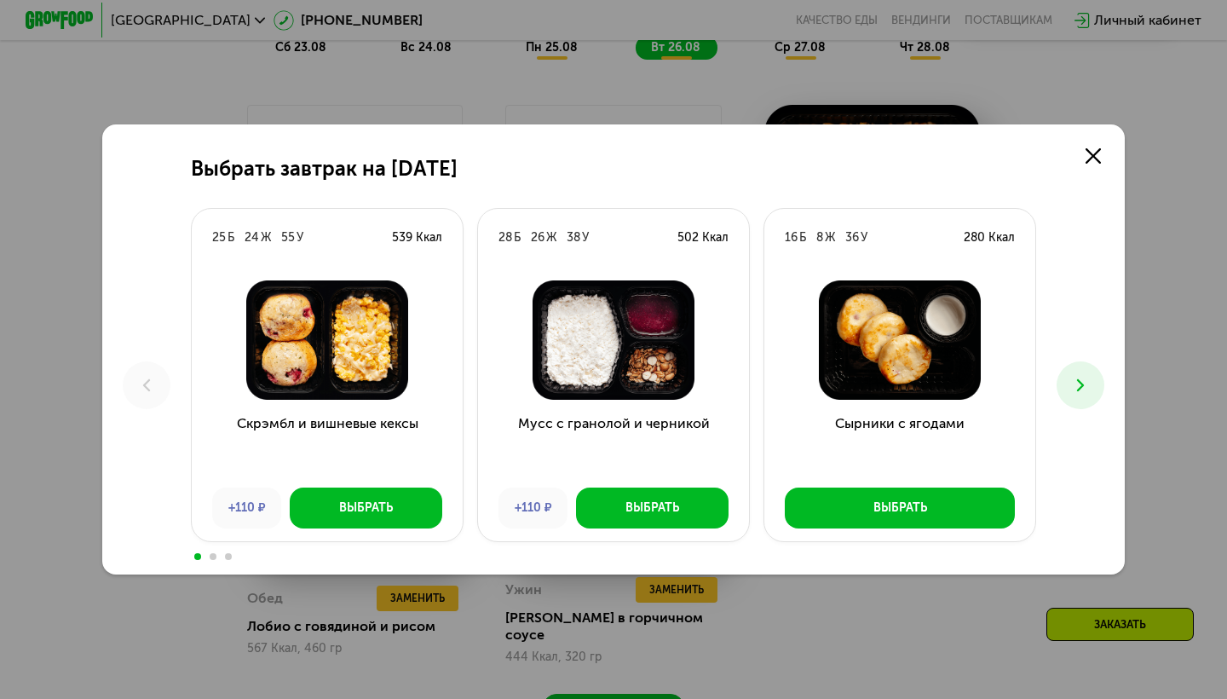
click at [1088, 382] on icon at bounding box center [1080, 385] width 20 height 20
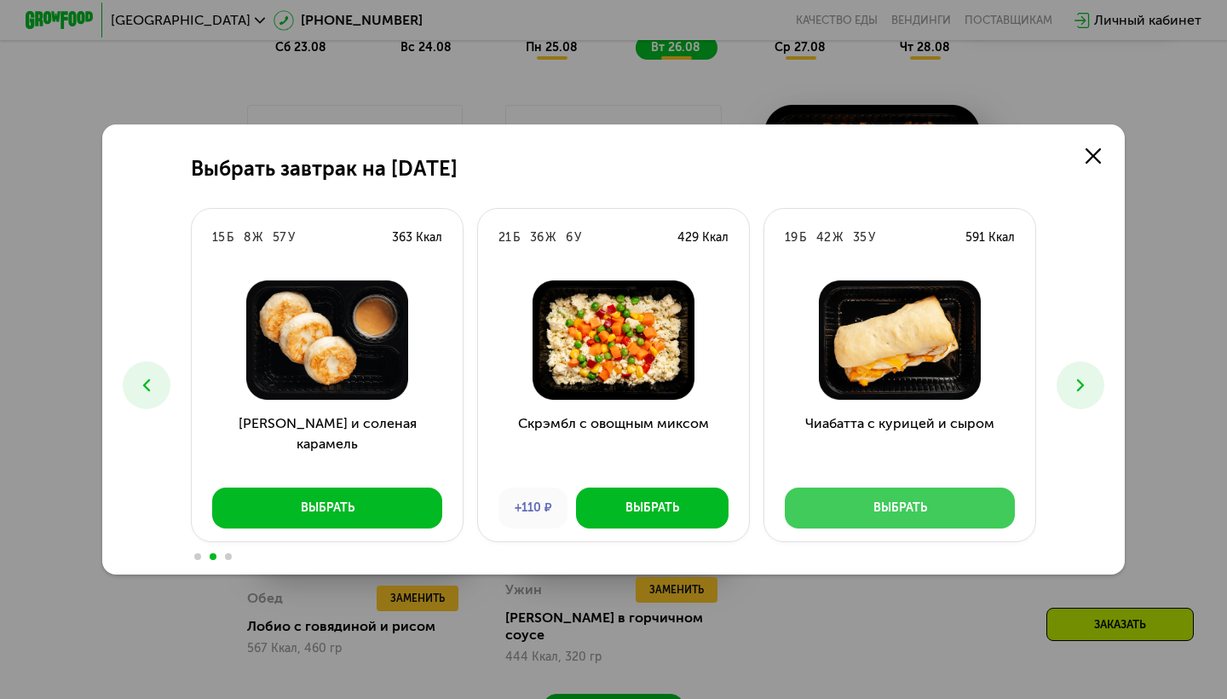
click at [996, 512] on button "Выбрать" at bounding box center [900, 507] width 230 height 41
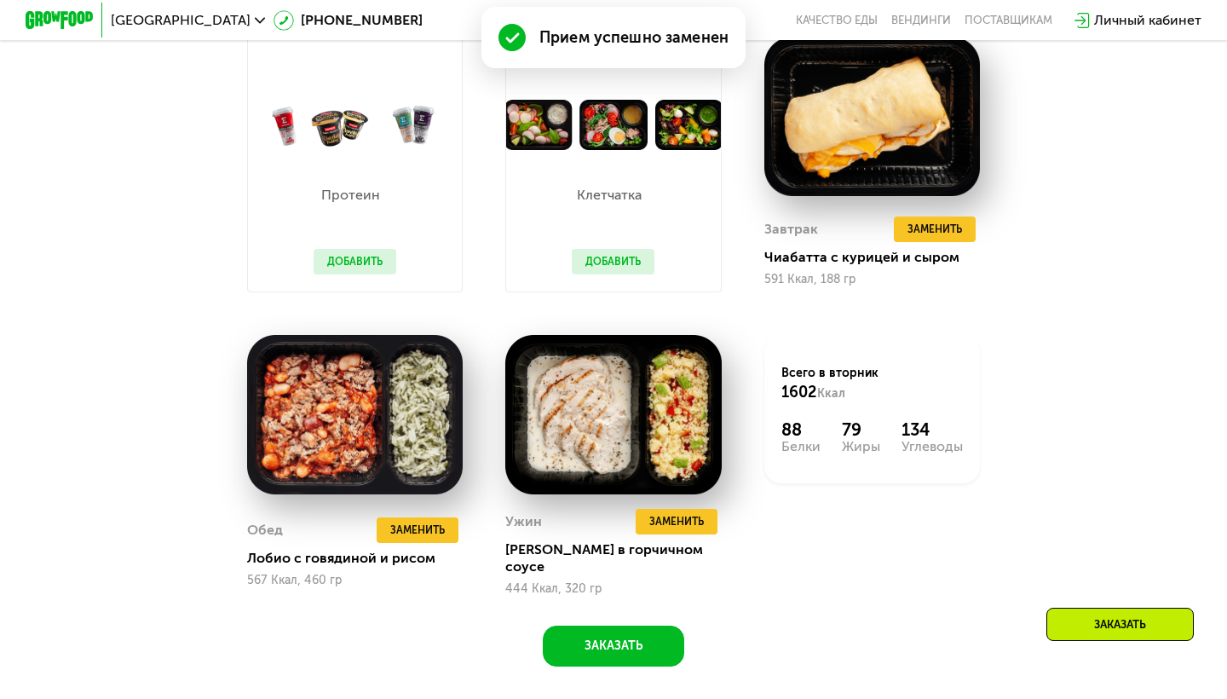
scroll to position [1152, 0]
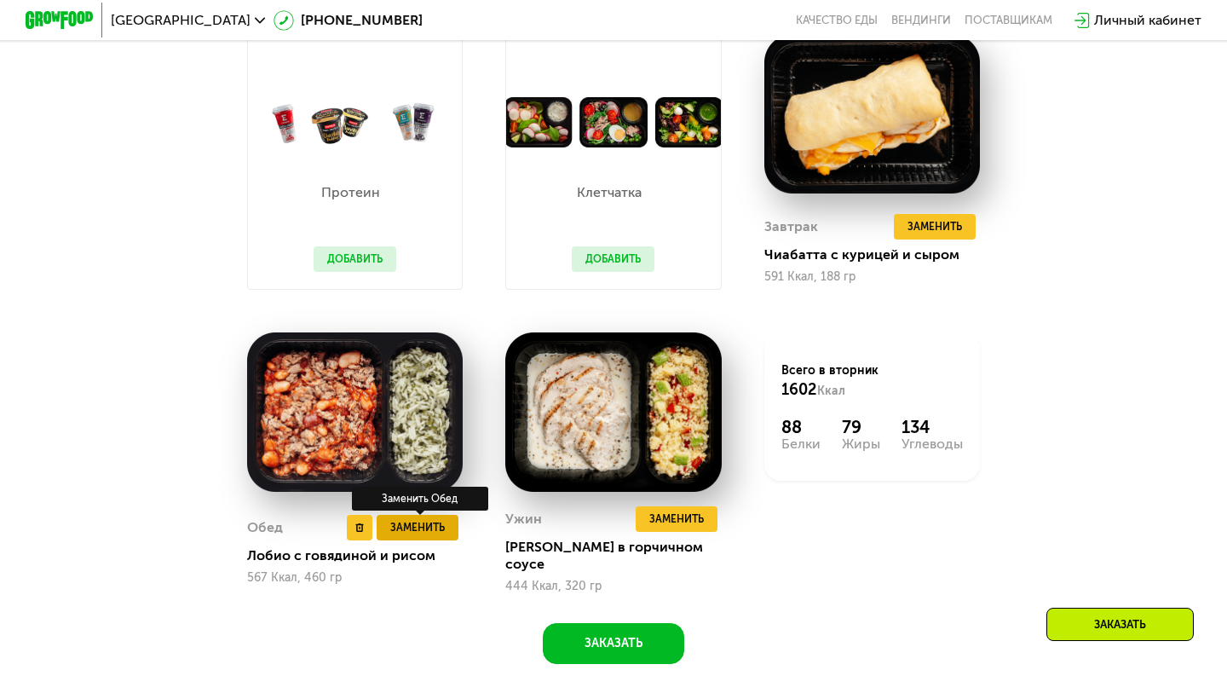
click at [431, 519] on span "Заменить" at bounding box center [417, 527] width 55 height 17
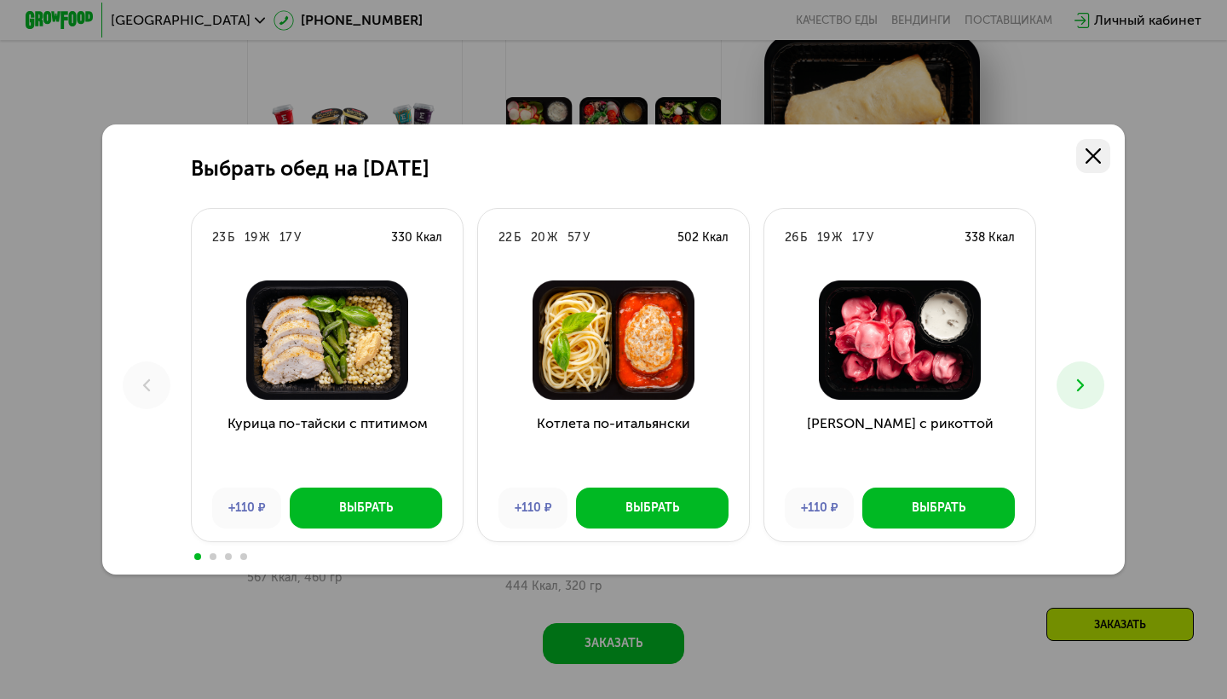
click at [1102, 153] on link at bounding box center [1093, 156] width 34 height 34
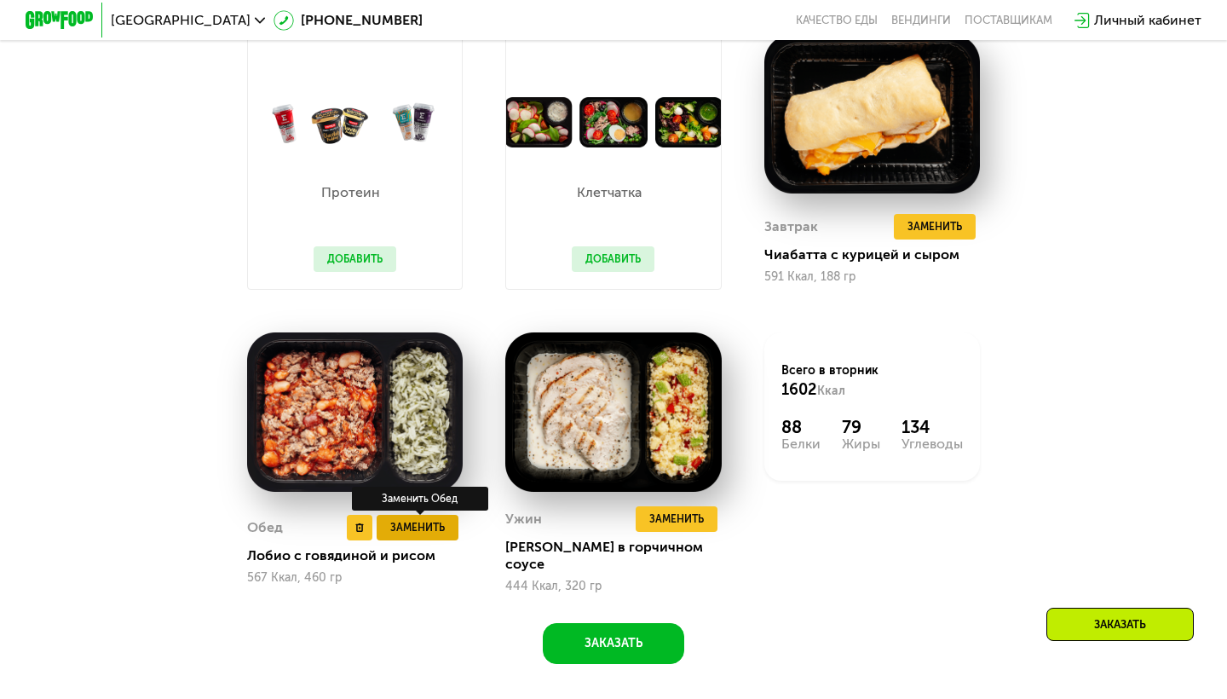
click at [429, 519] on span "Заменить" at bounding box center [417, 527] width 55 height 17
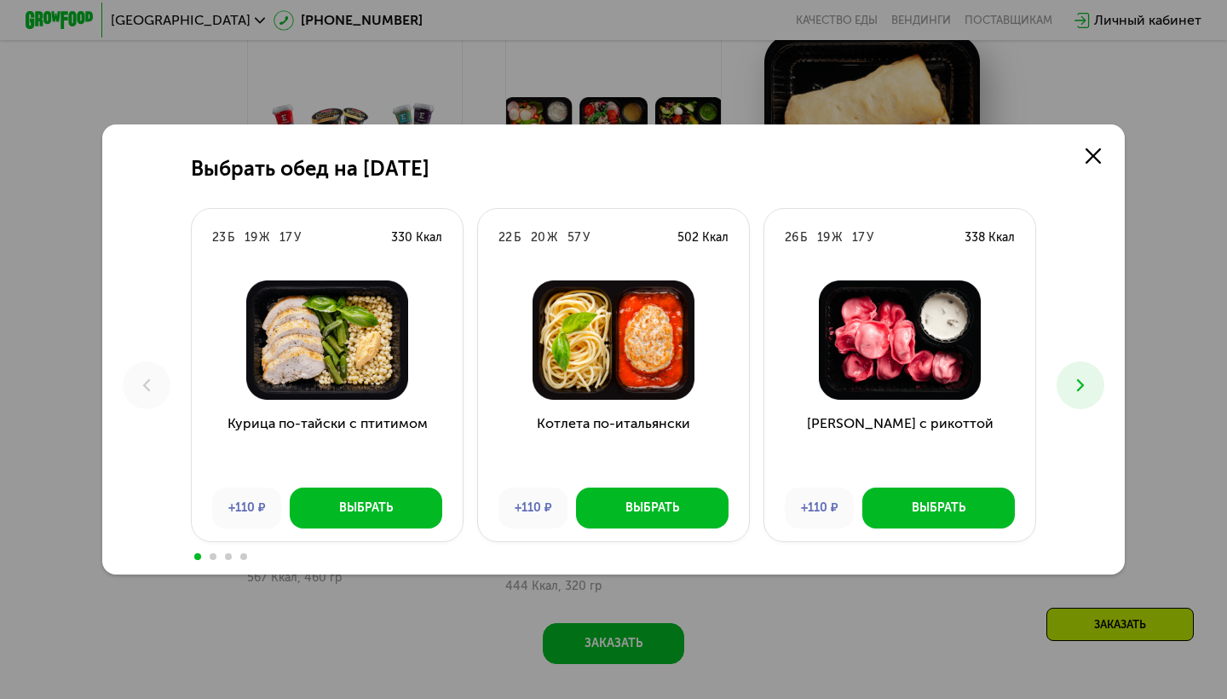
click at [1092, 378] on button at bounding box center [1080, 385] width 48 height 48
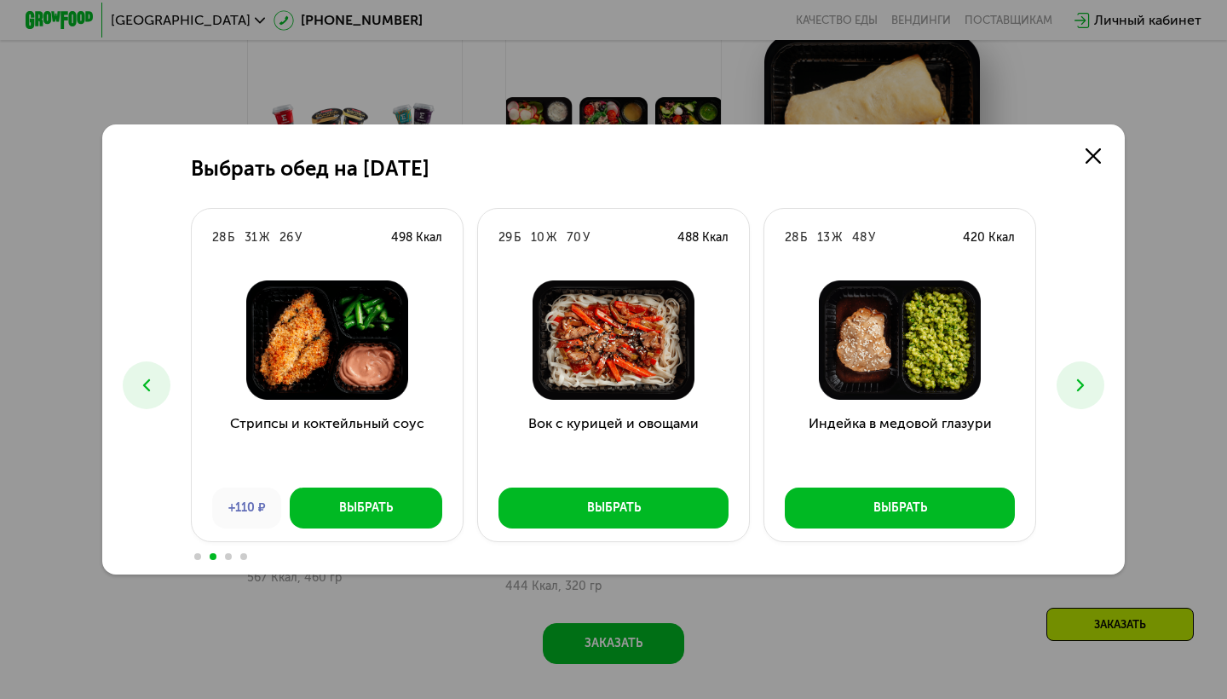
click at [1092, 378] on button at bounding box center [1080, 385] width 48 height 48
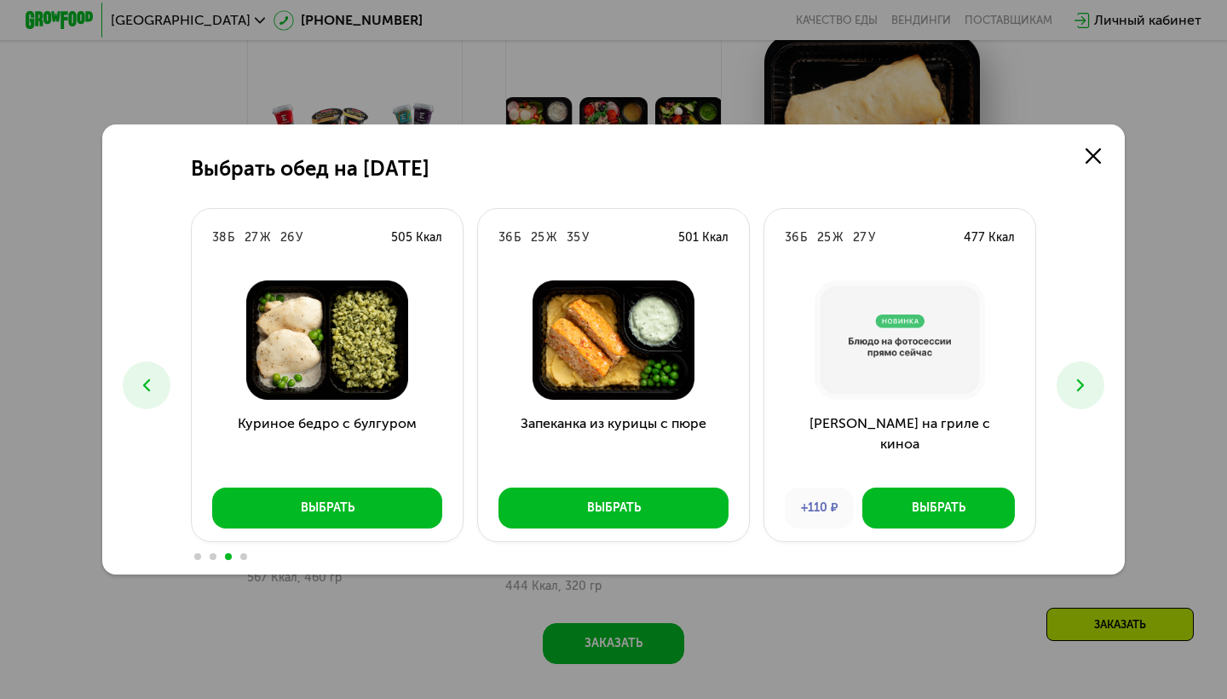
click at [154, 386] on icon at bounding box center [146, 385] width 20 height 20
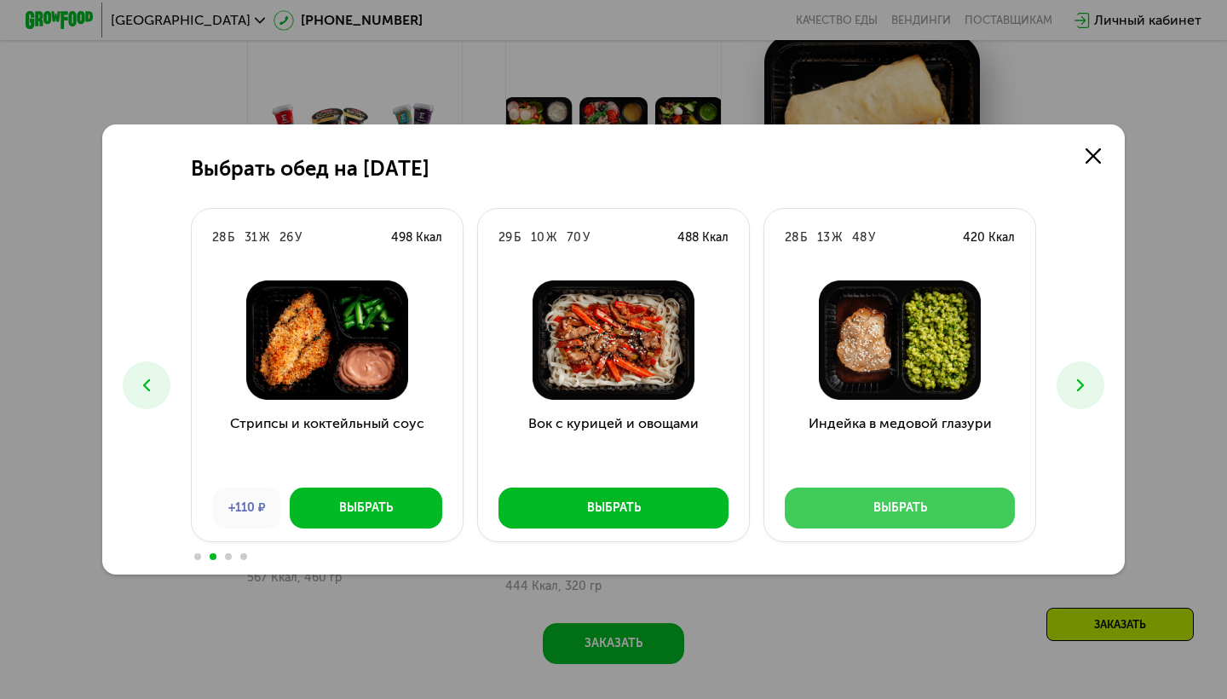
click at [887, 504] on div "Выбрать" at bounding box center [900, 507] width 54 height 17
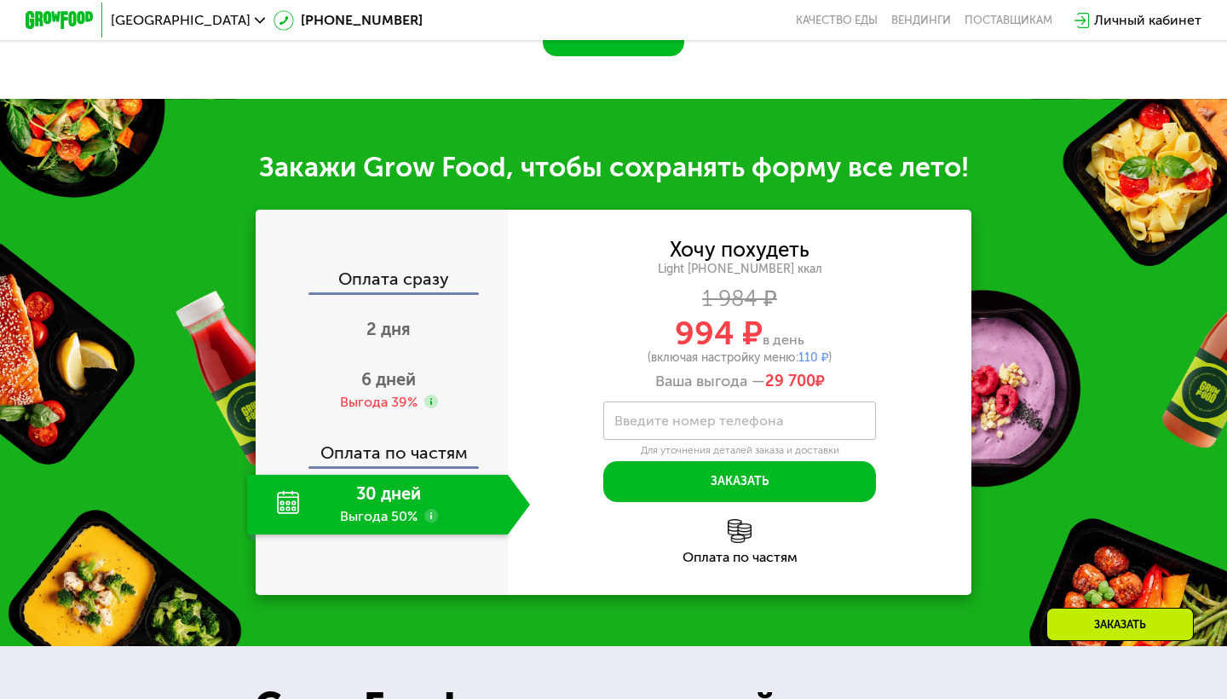
scroll to position [1759, 0]
click at [432, 509] on use at bounding box center [431, 516] width 14 height 14
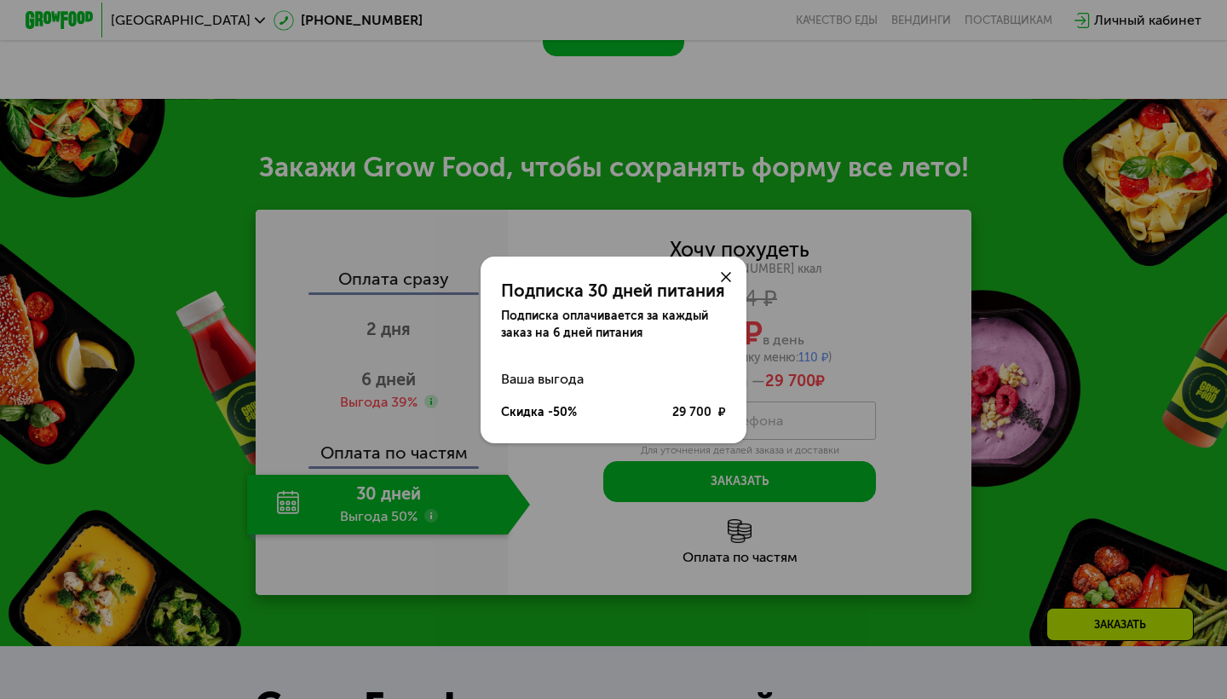
click at [729, 274] on icon at bounding box center [726, 277] width 10 height 10
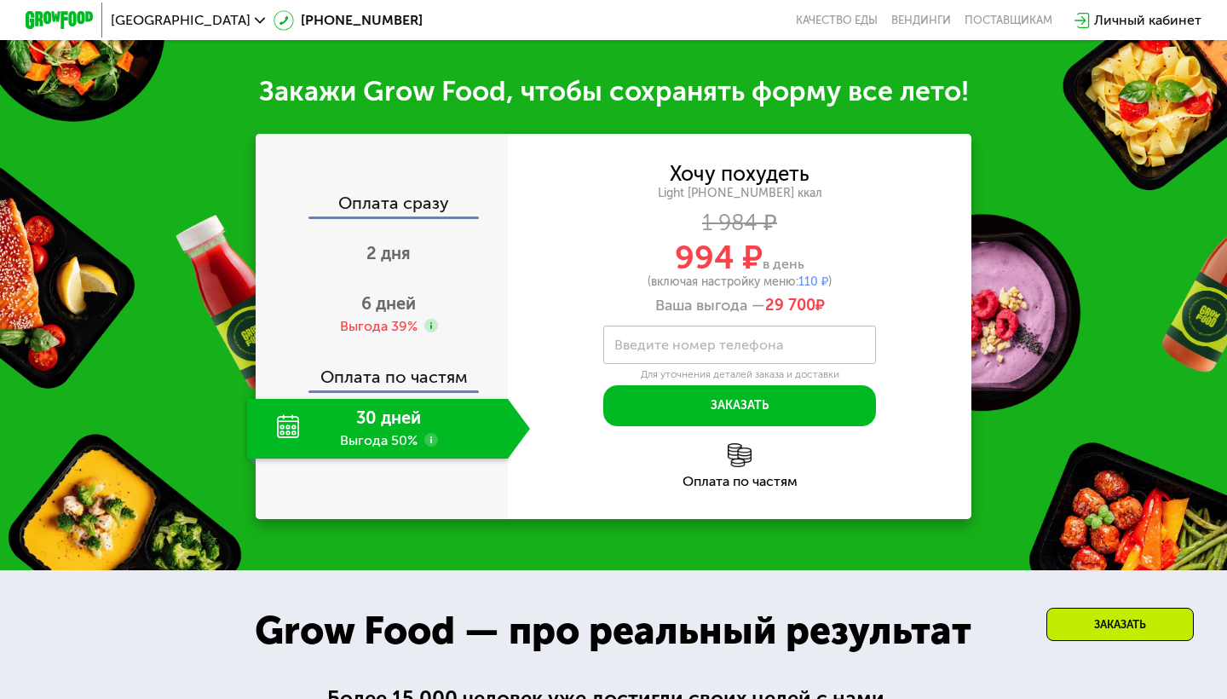
scroll to position [1841, 0]
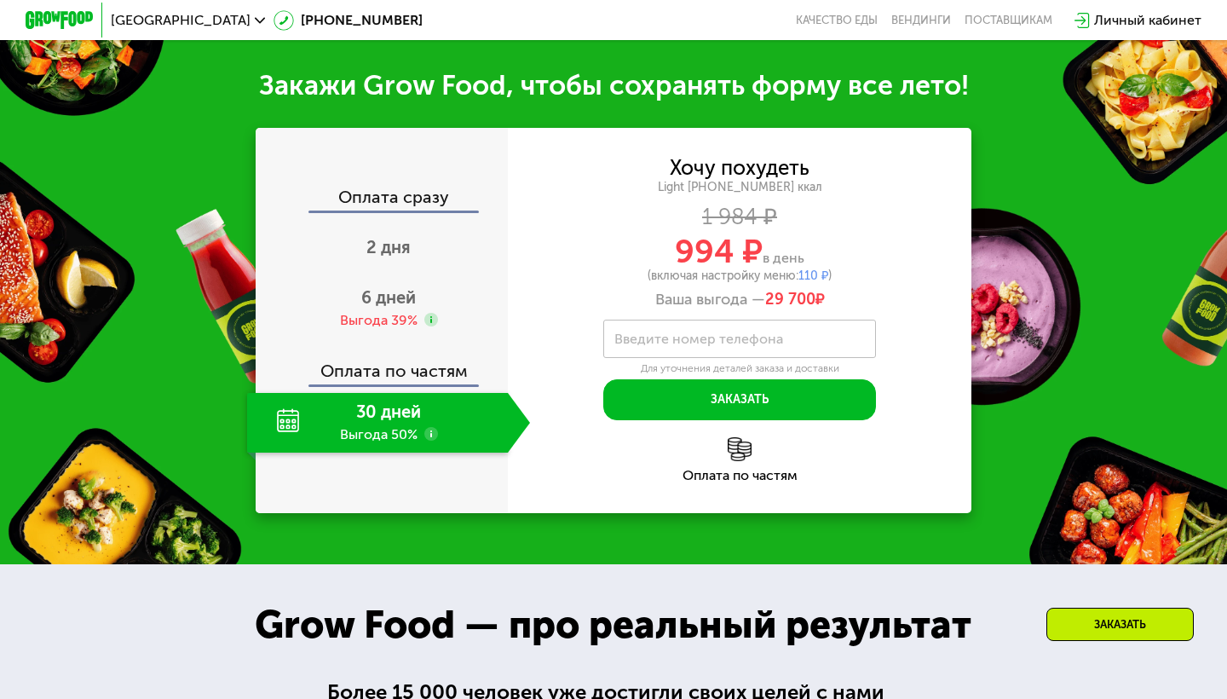
click at [743, 437] on img at bounding box center [740, 449] width 24 height 24
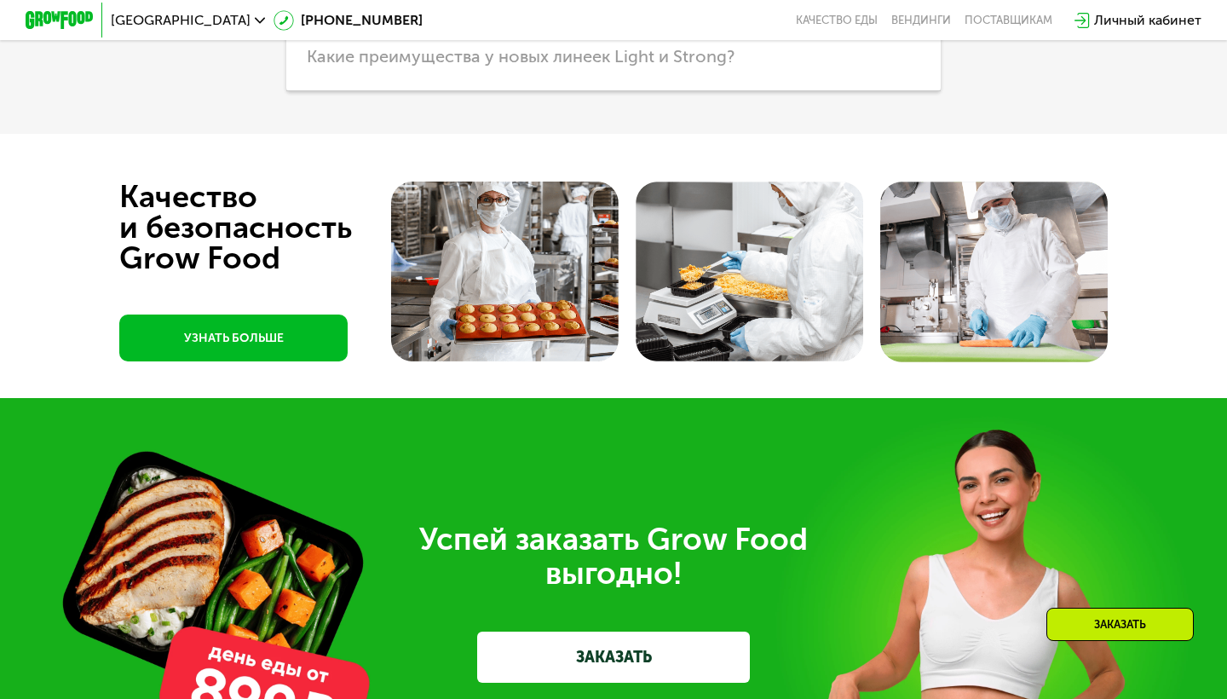
scroll to position [4691, 0]
click at [277, 316] on link "УЗНАТЬ БОЛЬШЕ" at bounding box center [233, 337] width 228 height 47
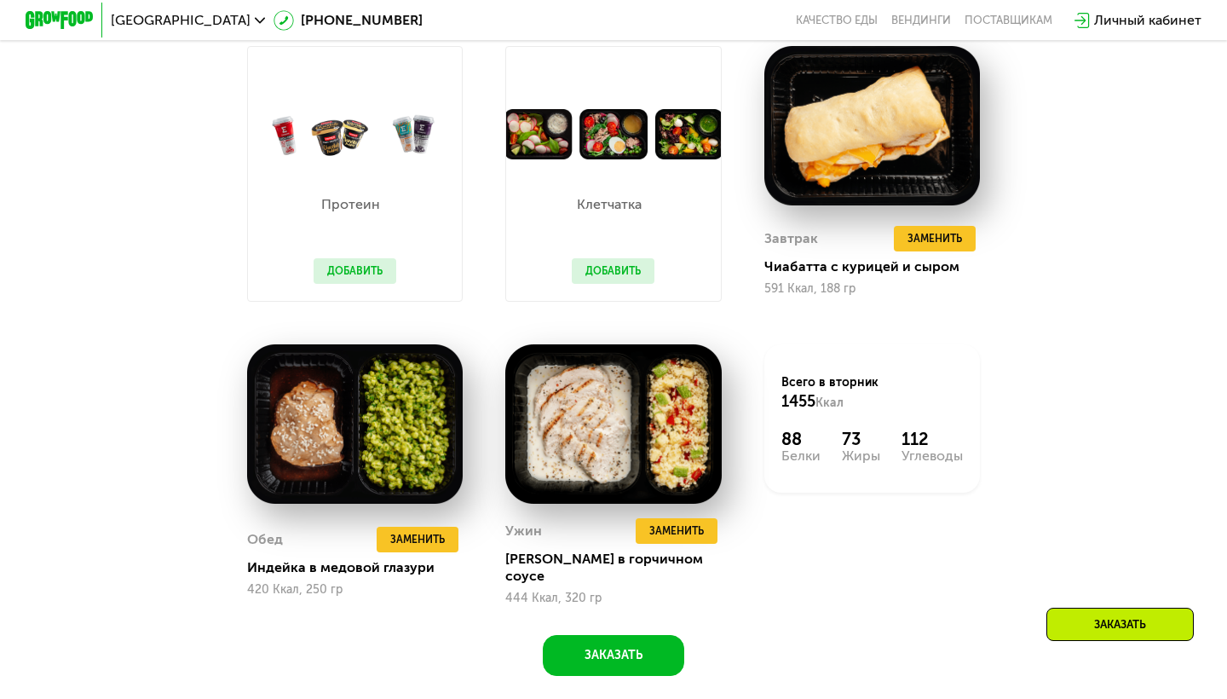
scroll to position [1136, 0]
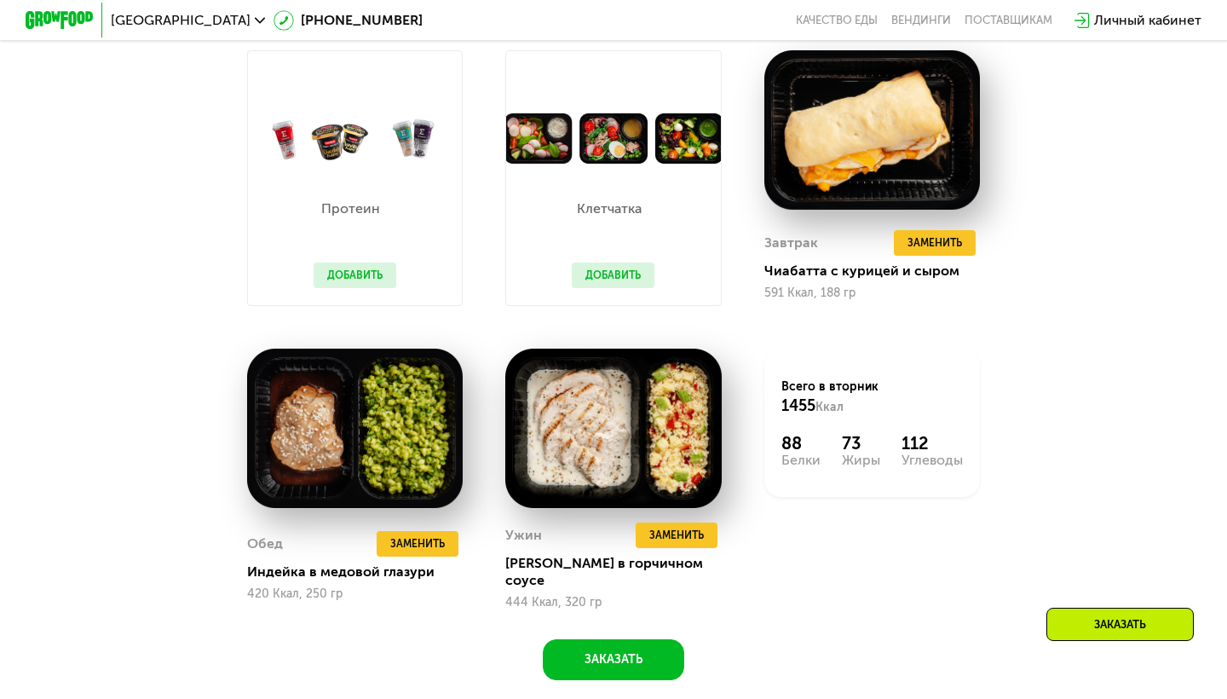
click at [364, 279] on button "Добавить" at bounding box center [355, 275] width 83 height 26
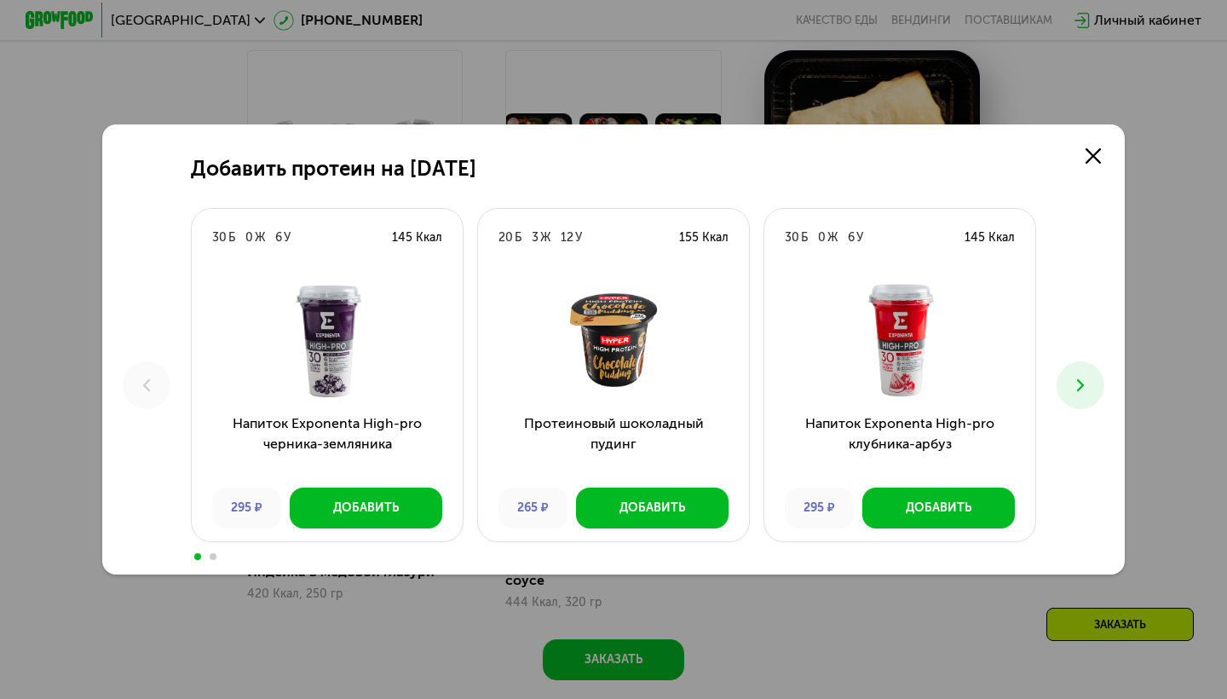
click at [1074, 383] on icon at bounding box center [1080, 385] width 20 height 20
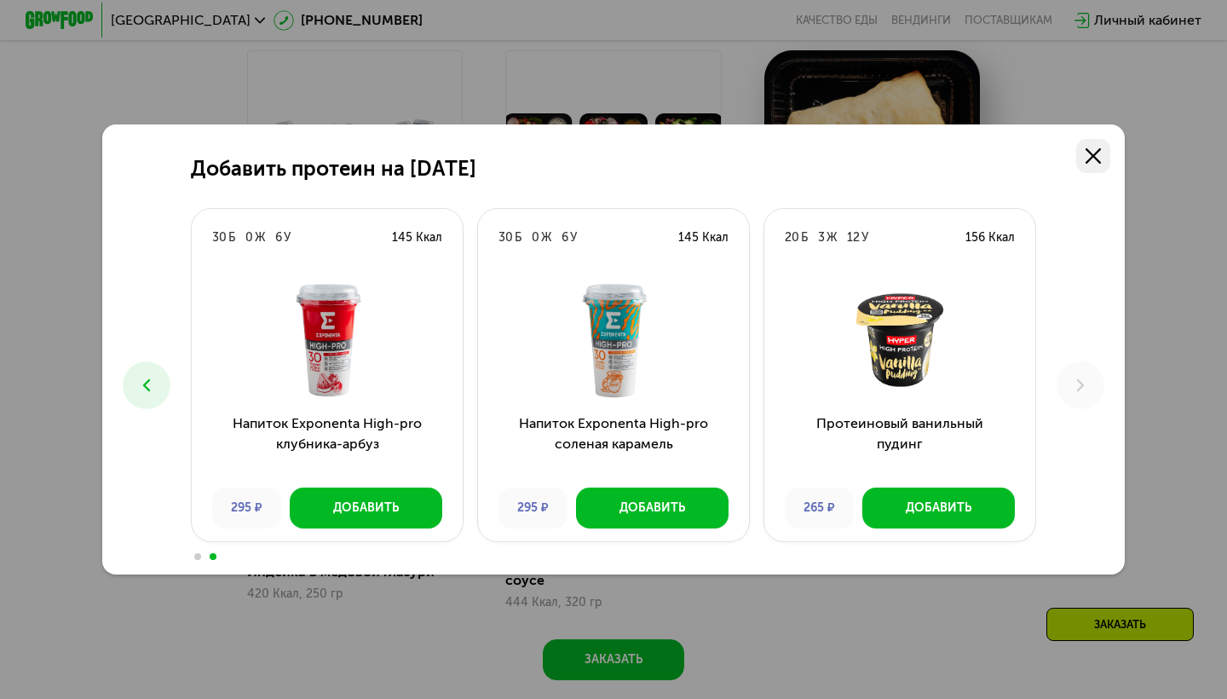
click at [1102, 151] on link at bounding box center [1093, 156] width 34 height 34
